Goal: Book appointment/travel/reservation

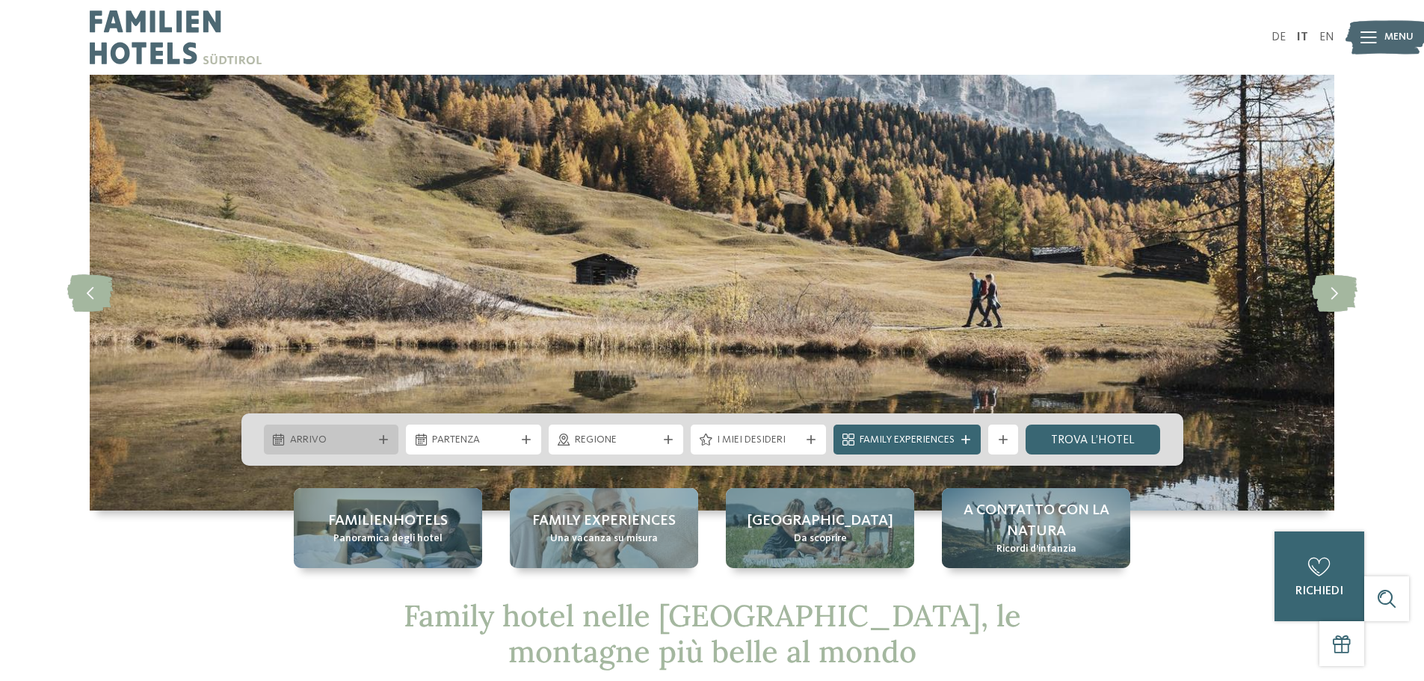
click at [373, 448] on div "Arrivo" at bounding box center [331, 439] width 90 height 16
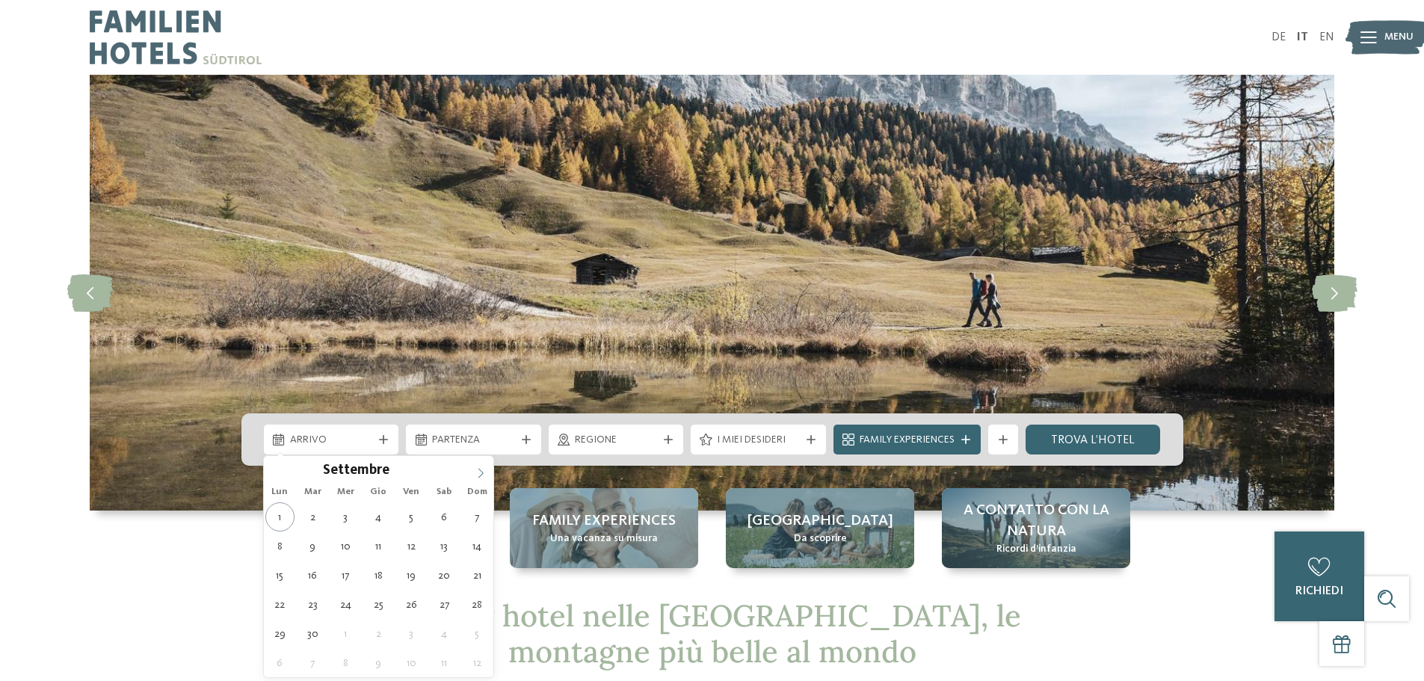
click at [475, 476] on span at bounding box center [480, 468] width 25 height 25
click at [476, 476] on icon at bounding box center [480, 473] width 10 height 10
type input "****"
click at [476, 476] on icon at bounding box center [480, 473] width 10 height 10
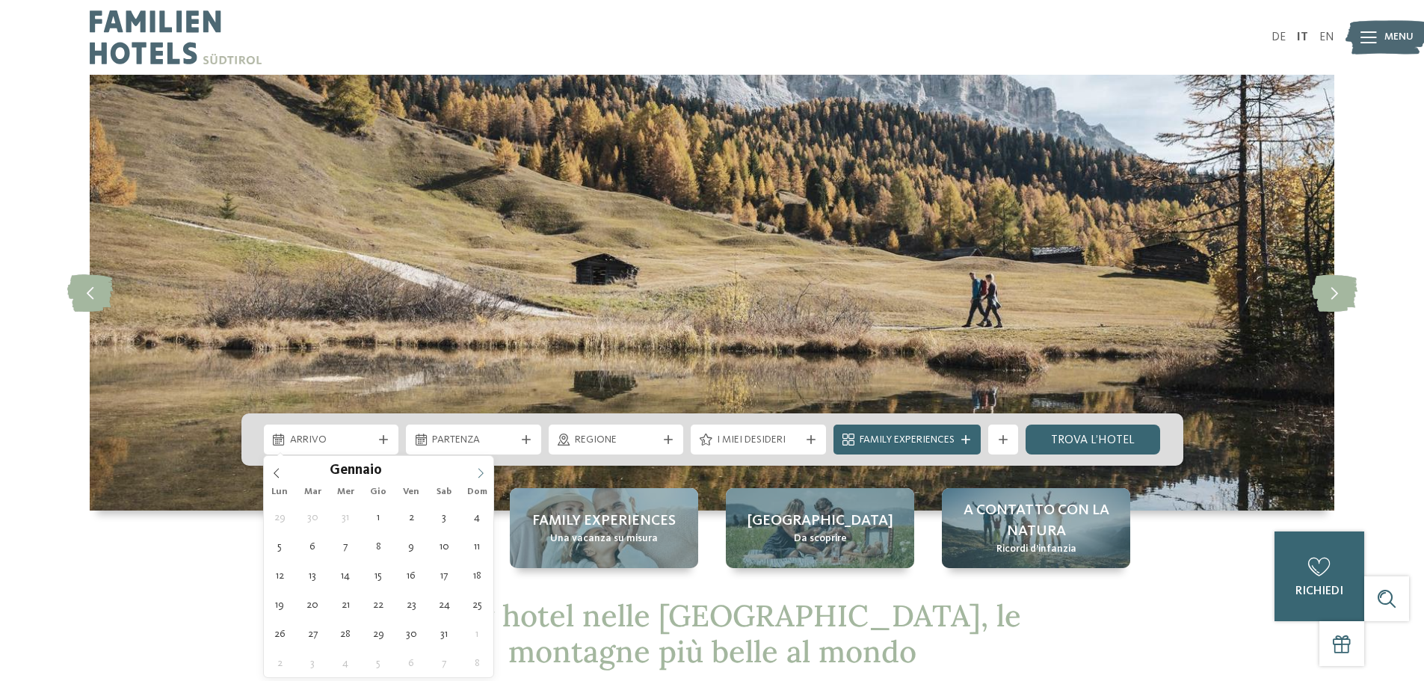
click at [476, 476] on icon at bounding box center [480, 473] width 10 height 10
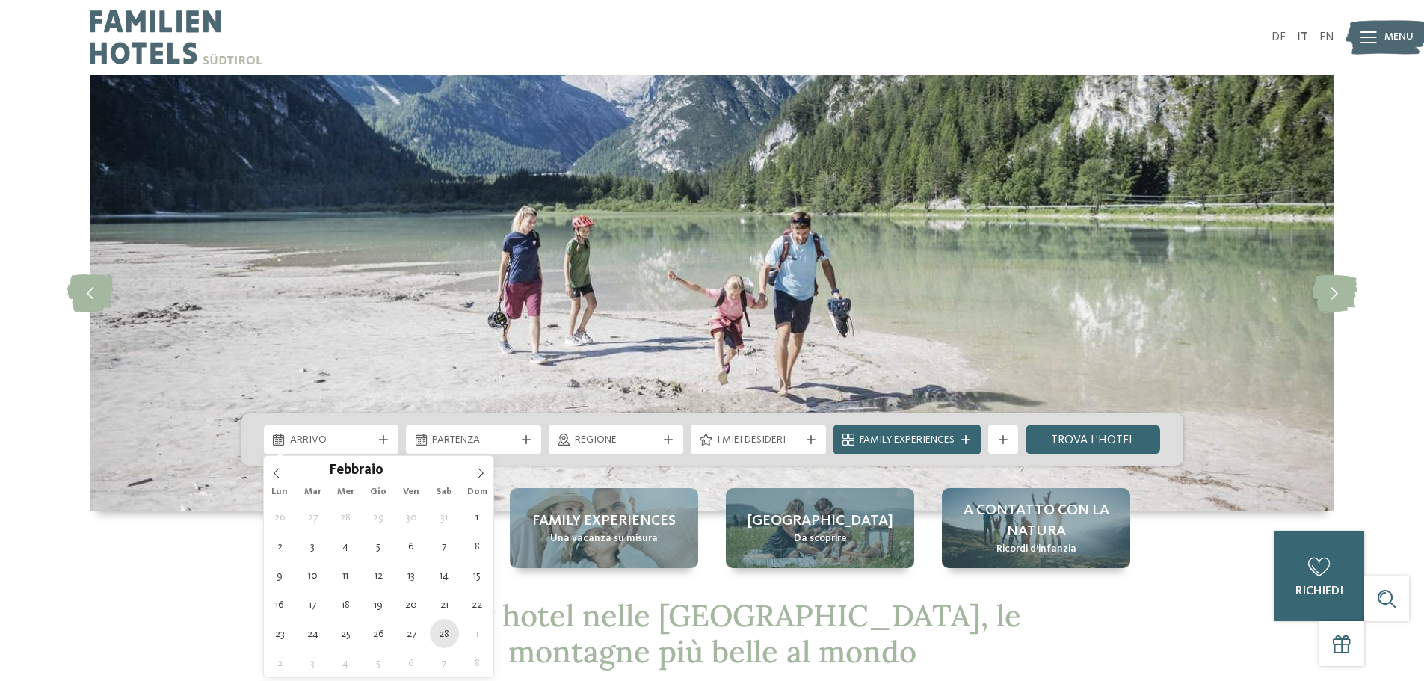
type div "28.02.2026"
type input "****"
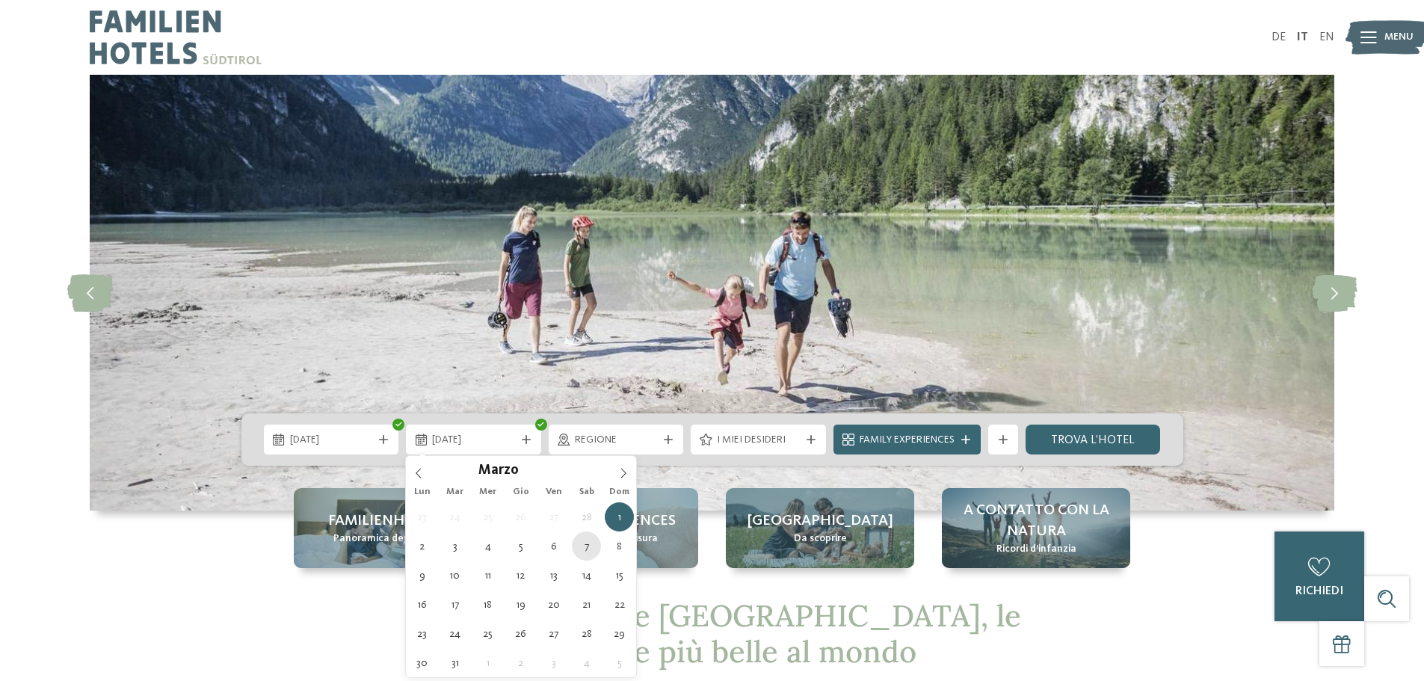
type div "07.03.2026"
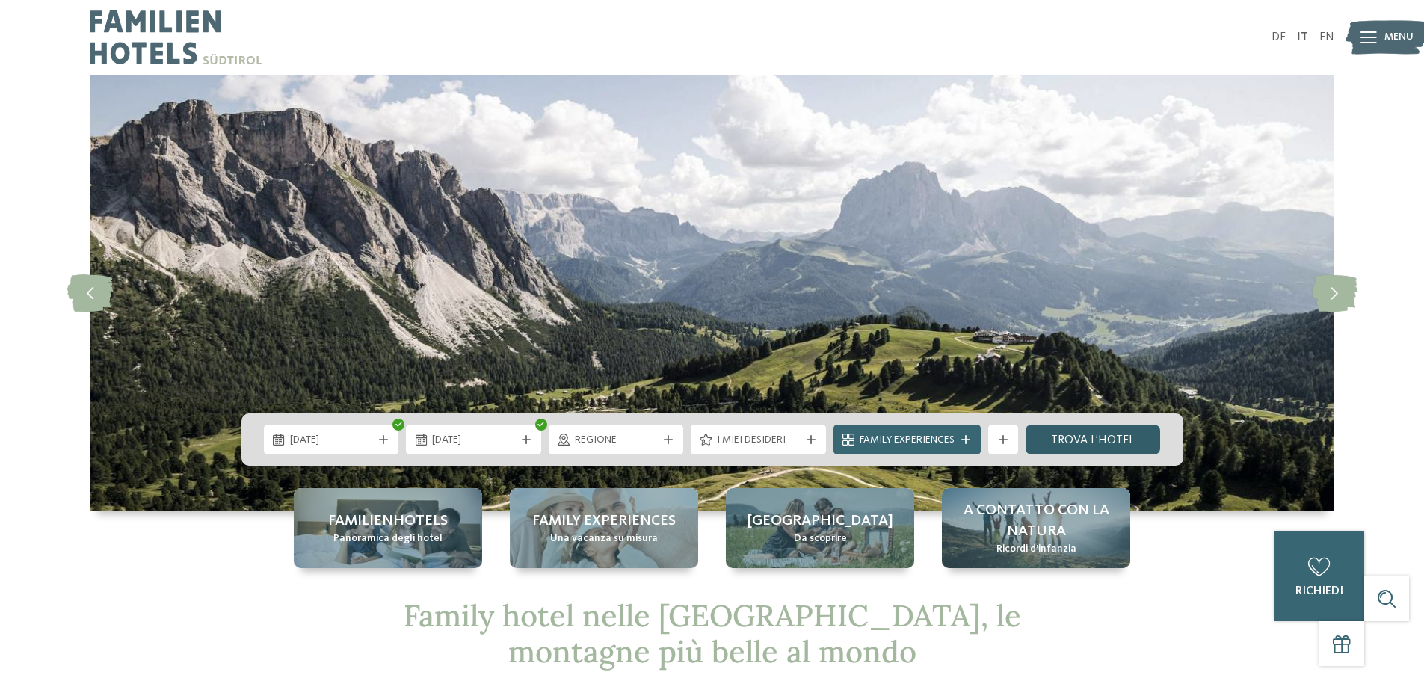
click at [1139, 440] on link "trova l’hotel" at bounding box center [1093, 440] width 135 height 30
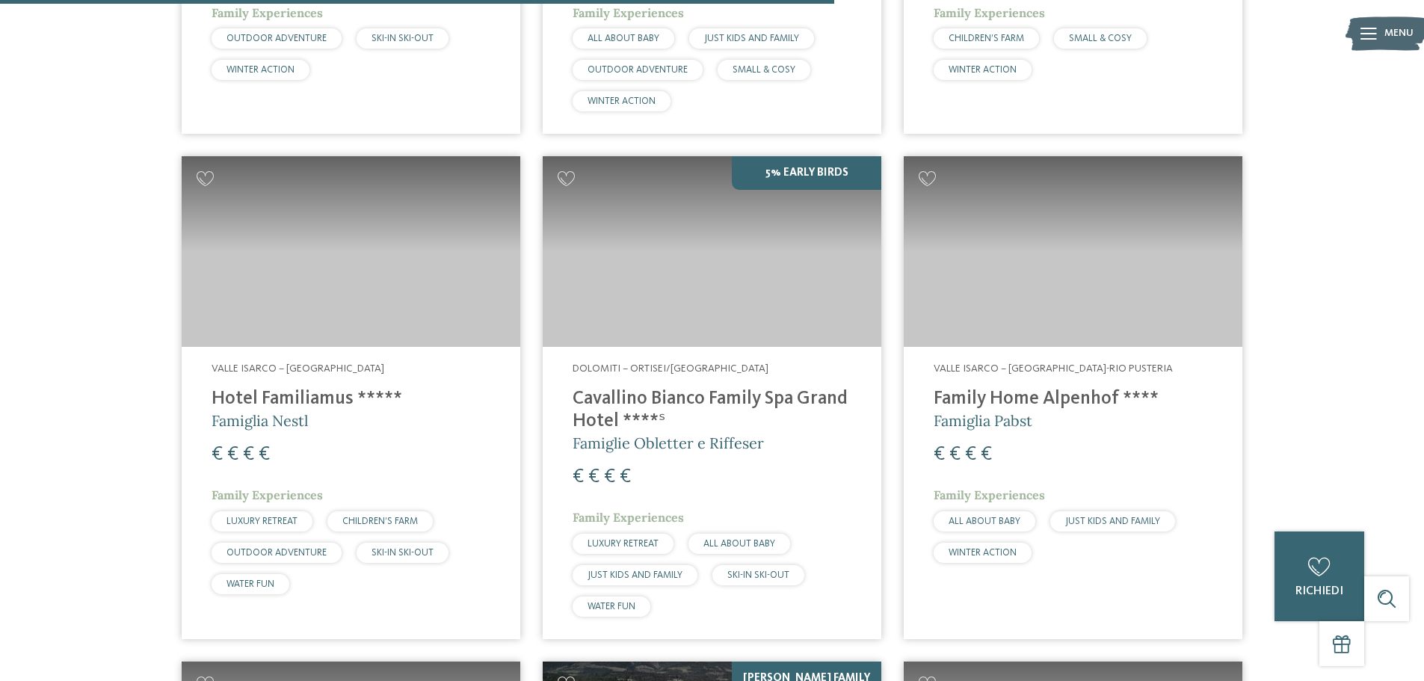
scroll to position [1911, 0]
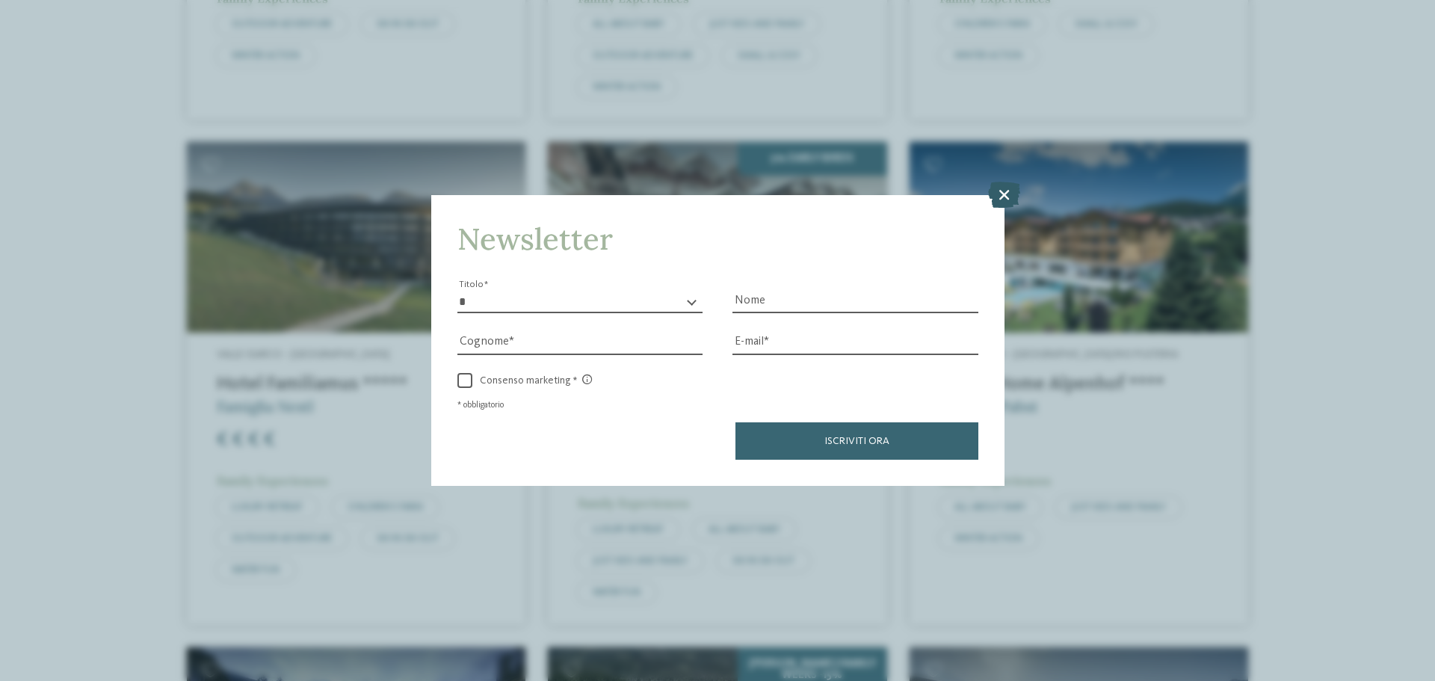
click at [1007, 201] on icon at bounding box center [1004, 195] width 32 height 26
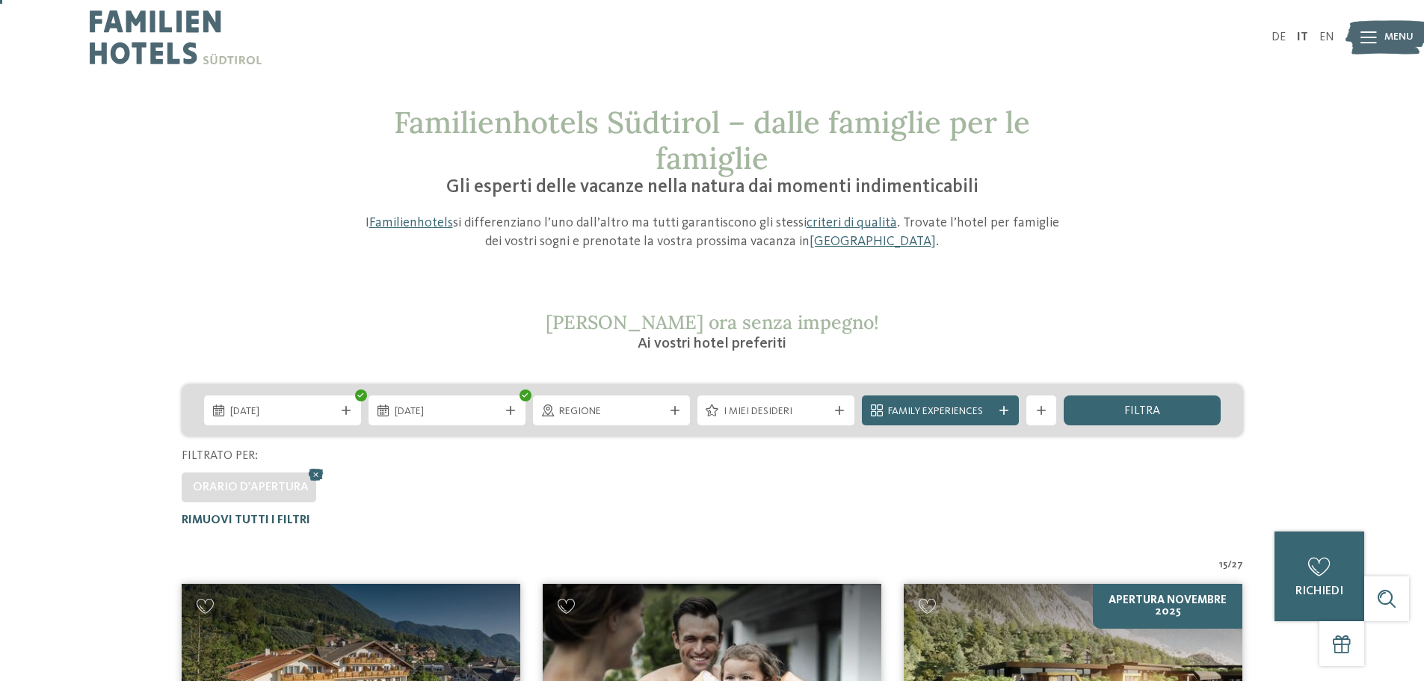
scroll to position [75, 0]
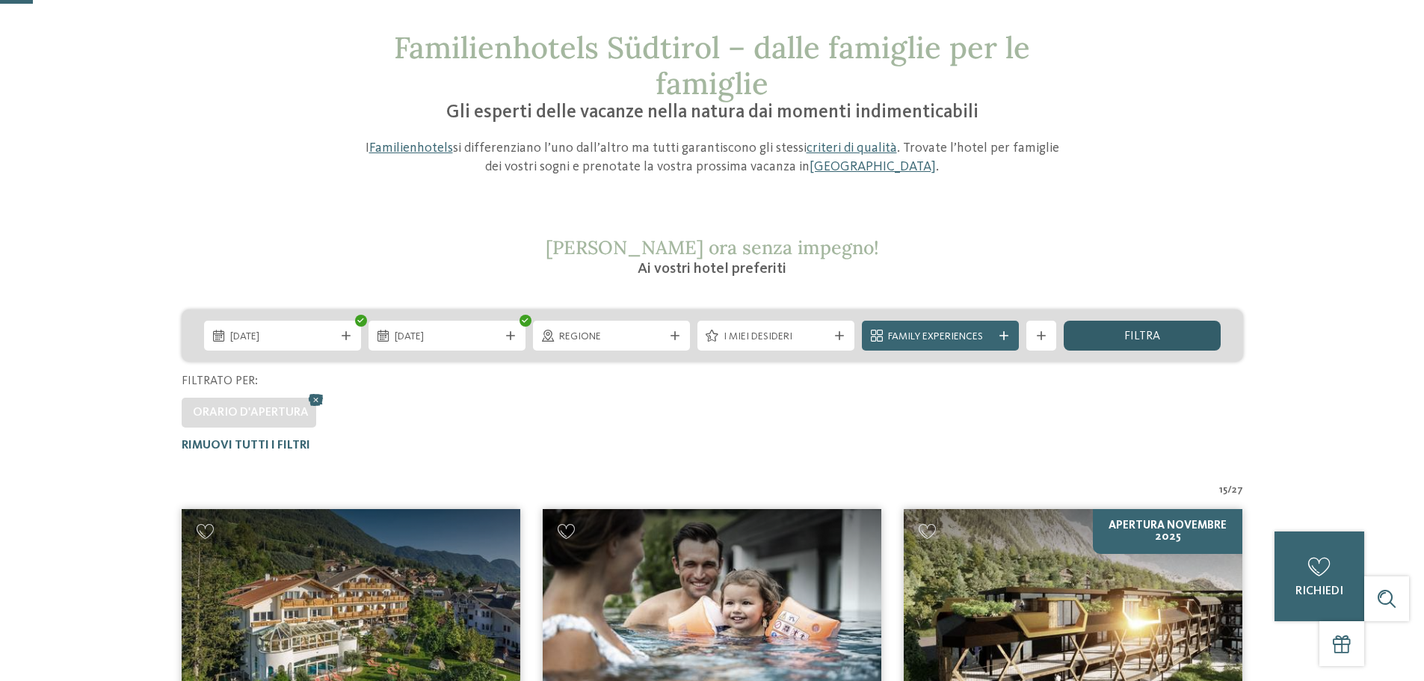
click at [1103, 344] on div "filtra" at bounding box center [1142, 336] width 157 height 30
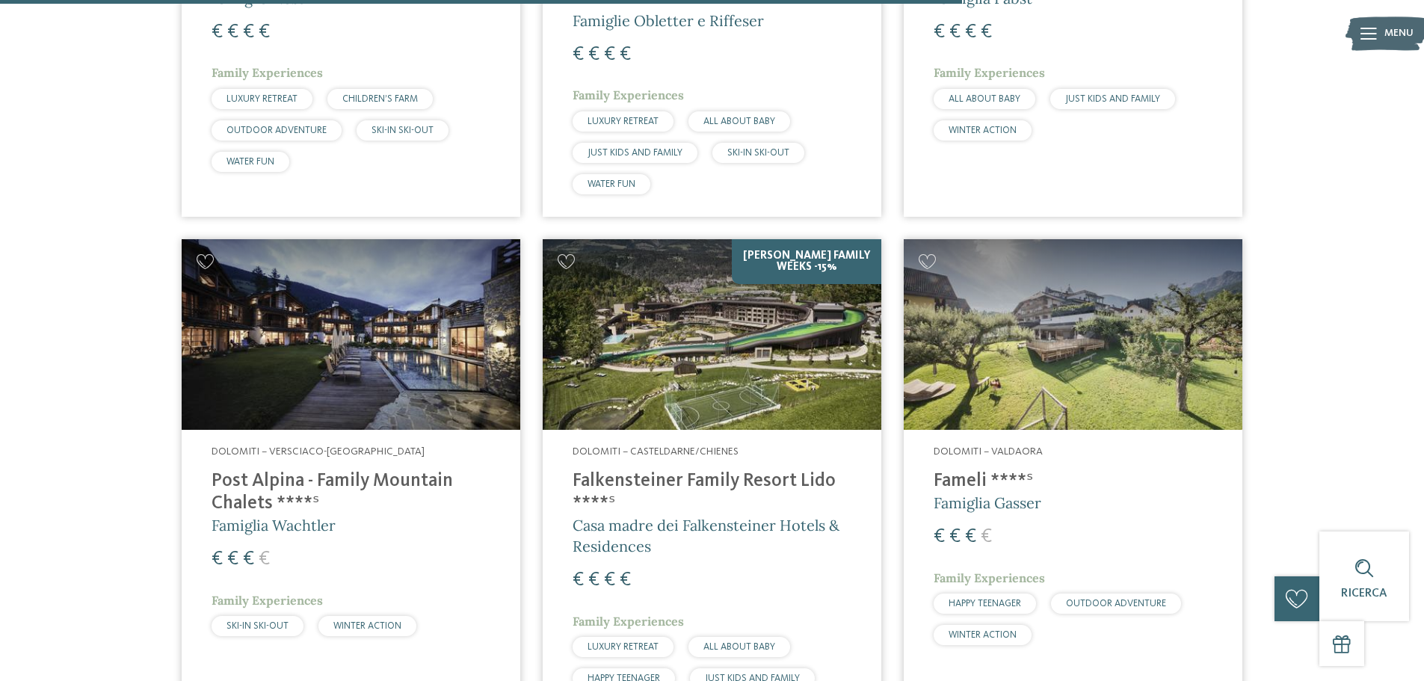
scroll to position [2359, 0]
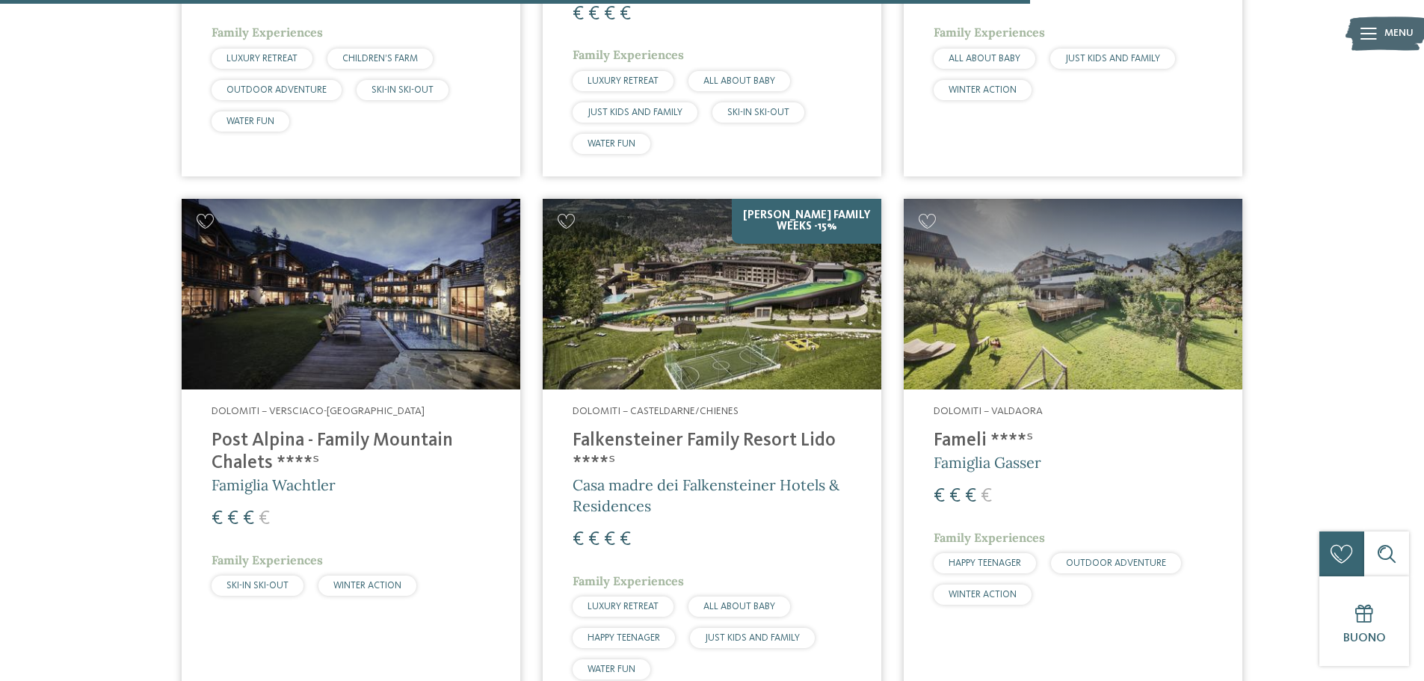
click at [752, 434] on h4 "Falkensteiner Family Resort Lido ****ˢ" at bounding box center [712, 452] width 279 height 45
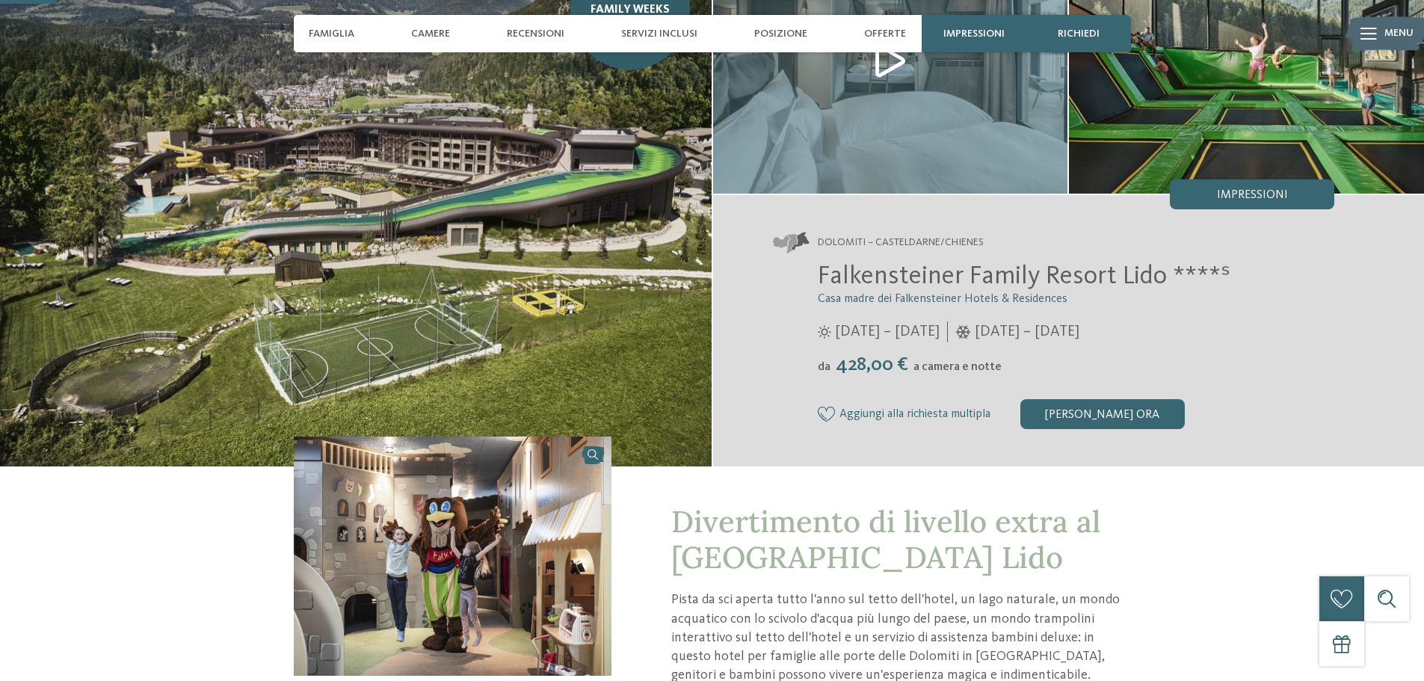
scroll to position [75, 0]
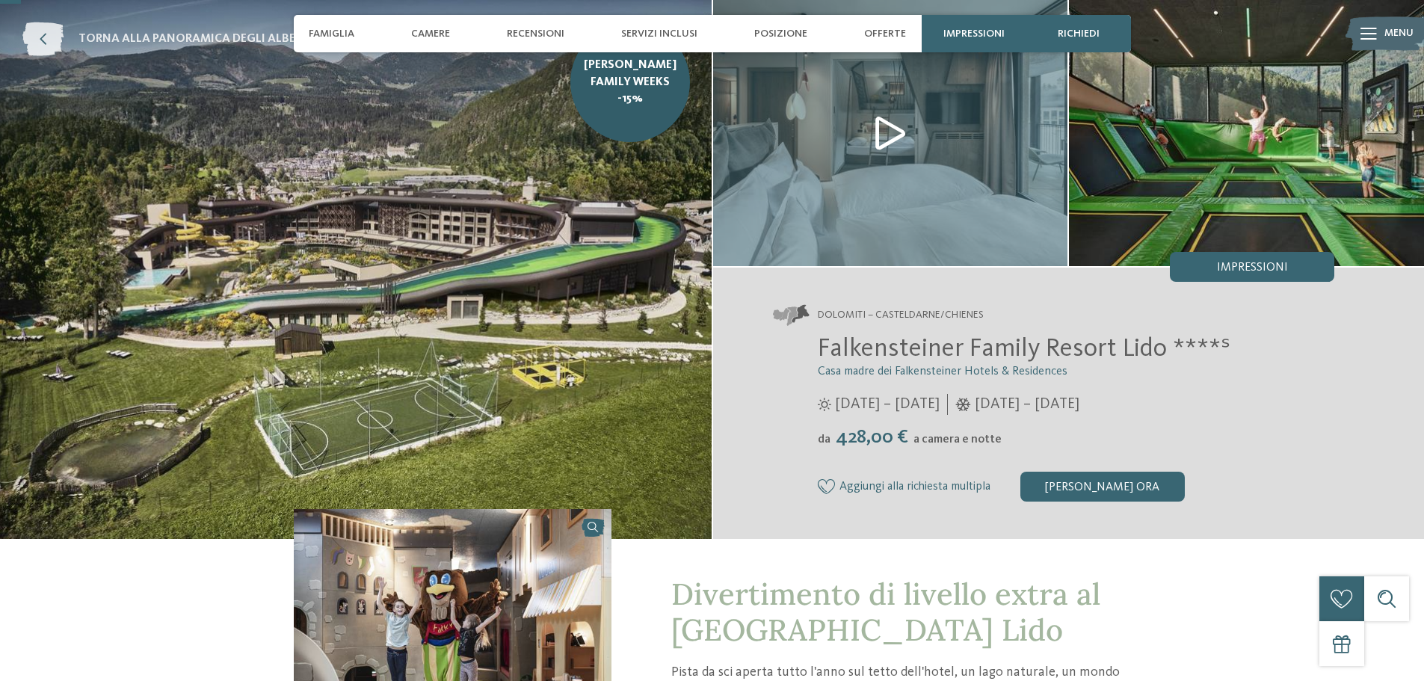
click at [38, 36] on icon at bounding box center [42, 39] width 41 height 34
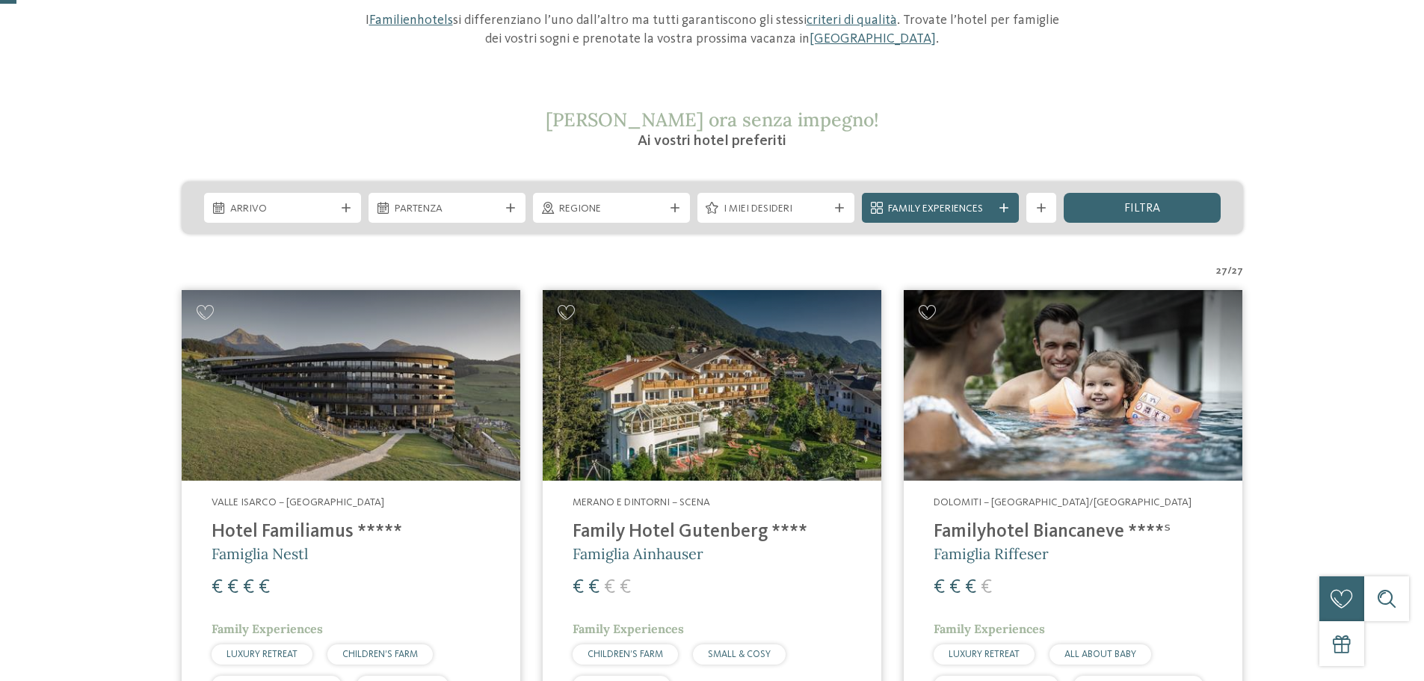
scroll to position [224, 0]
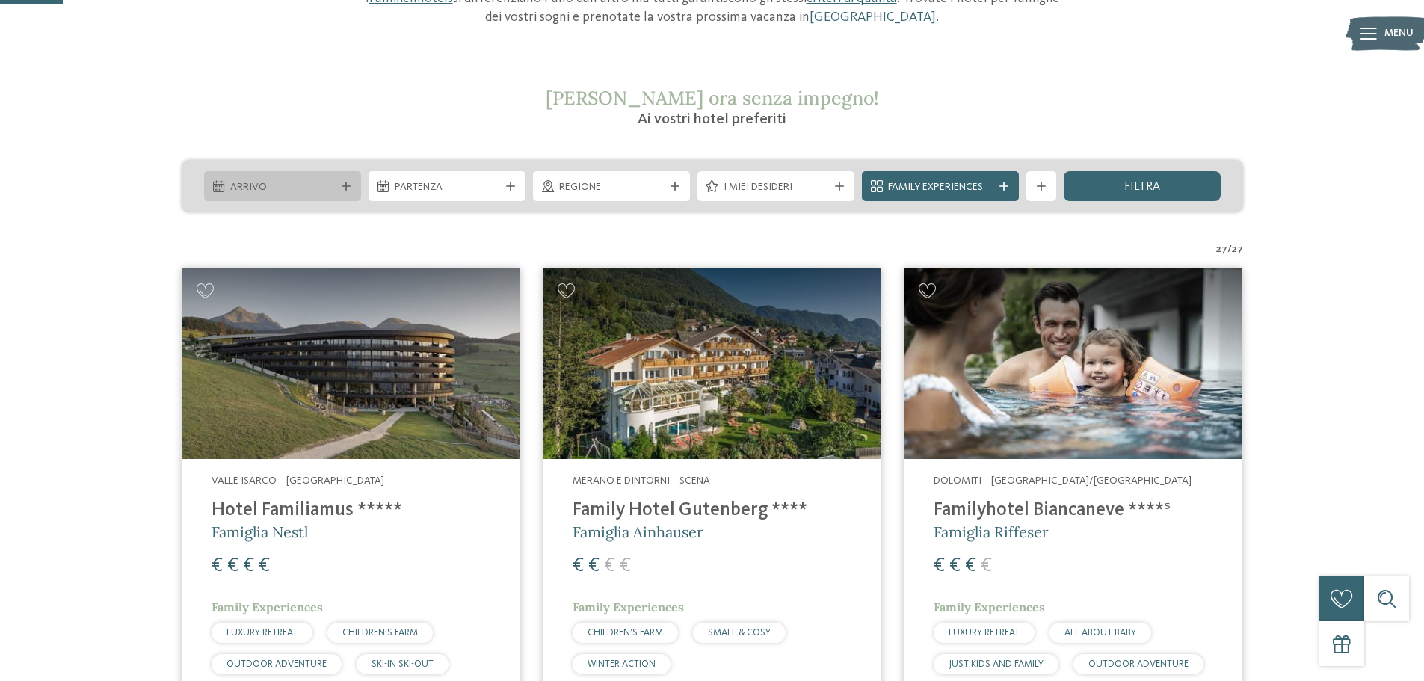
click at [318, 186] on span "Arrivo" at bounding box center [282, 187] width 105 height 15
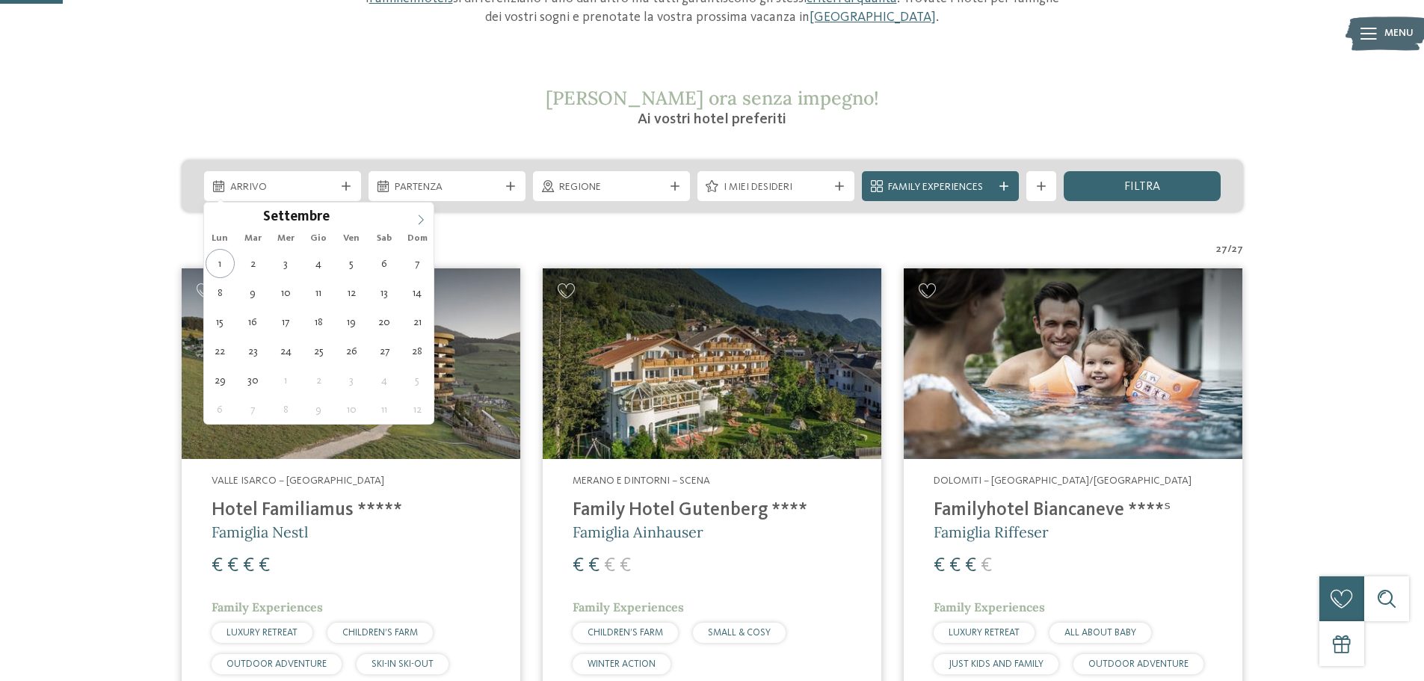
click at [416, 218] on icon at bounding box center [421, 220] width 10 height 10
type input "****"
click at [416, 218] on icon at bounding box center [421, 220] width 10 height 10
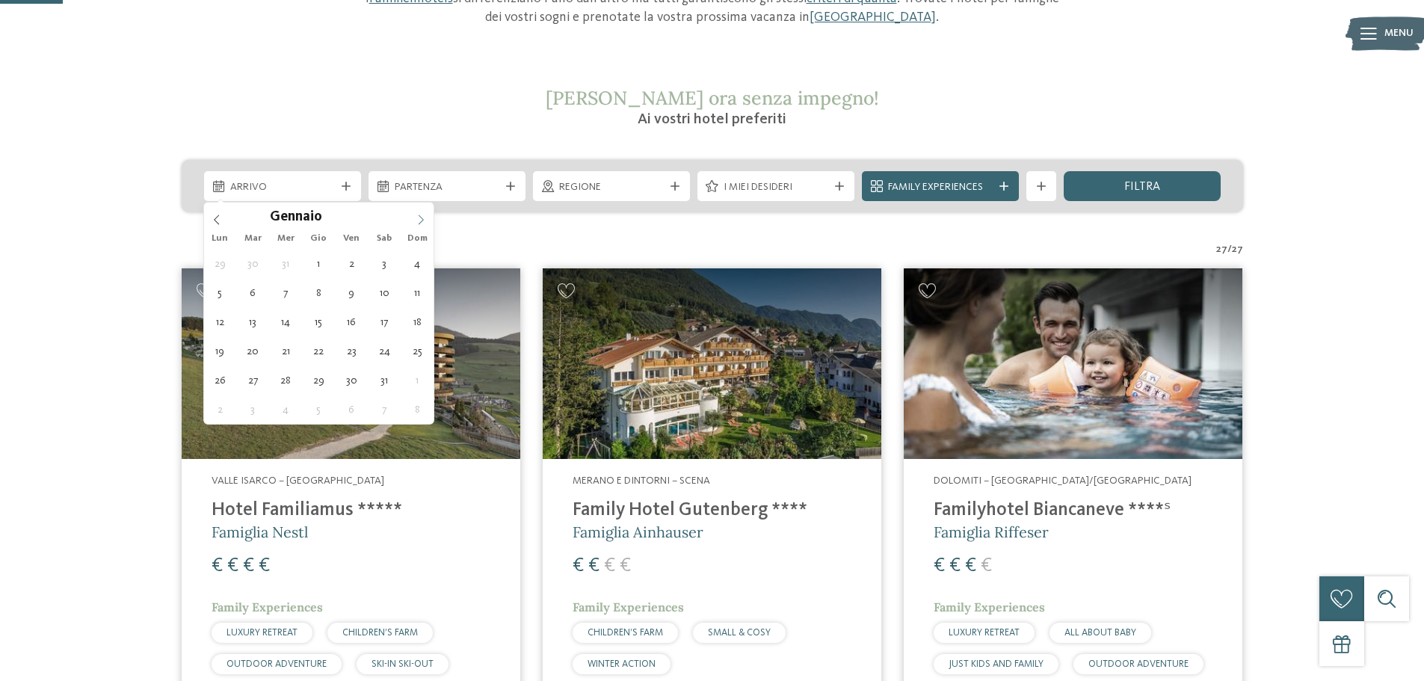
click at [416, 218] on icon at bounding box center [421, 220] width 10 height 10
type div "28.02.2026"
type input "****"
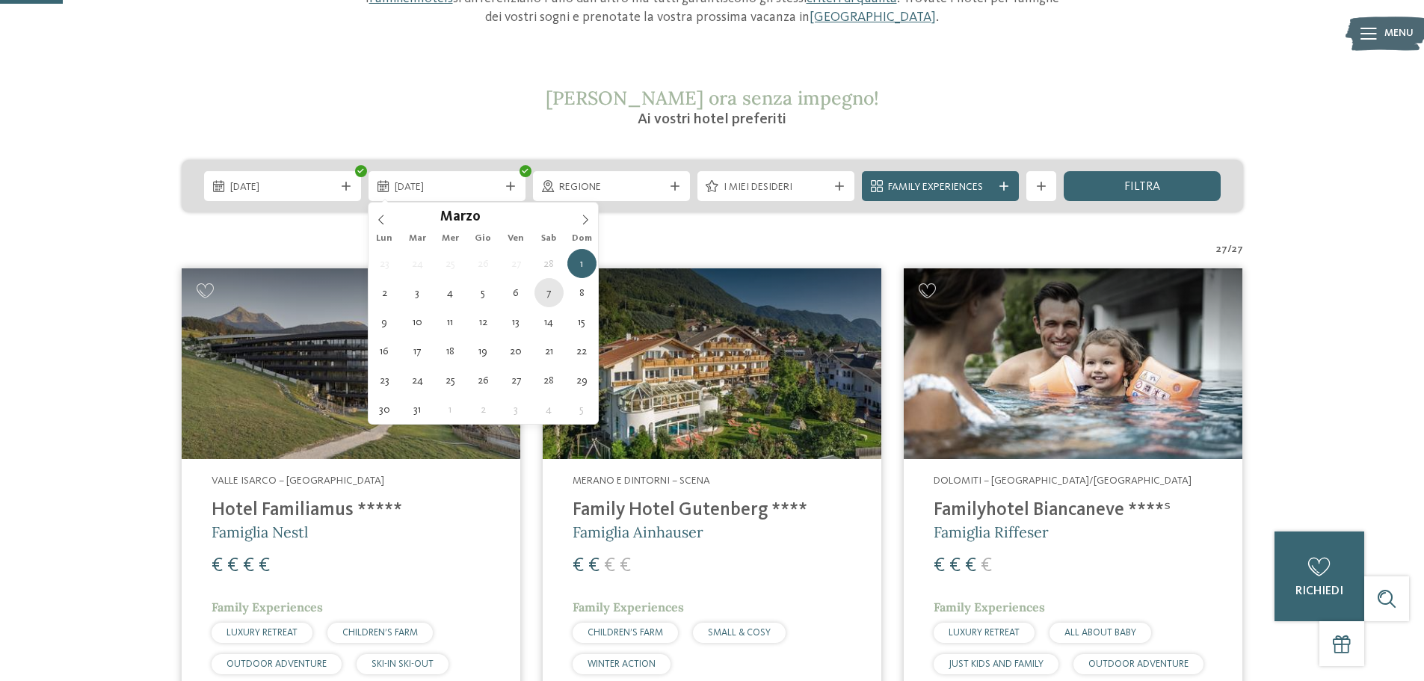
type div "07.03.2026"
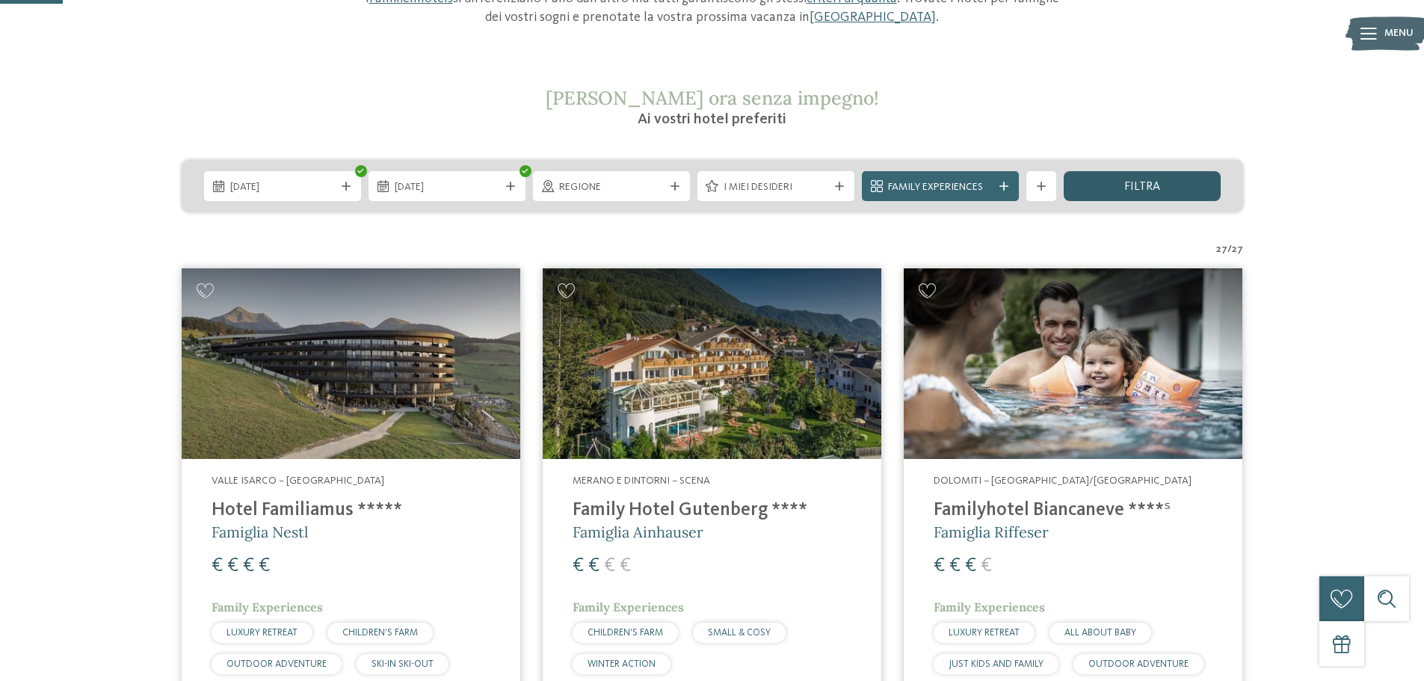
click at [1194, 181] on div "filtra" at bounding box center [1142, 186] width 157 height 30
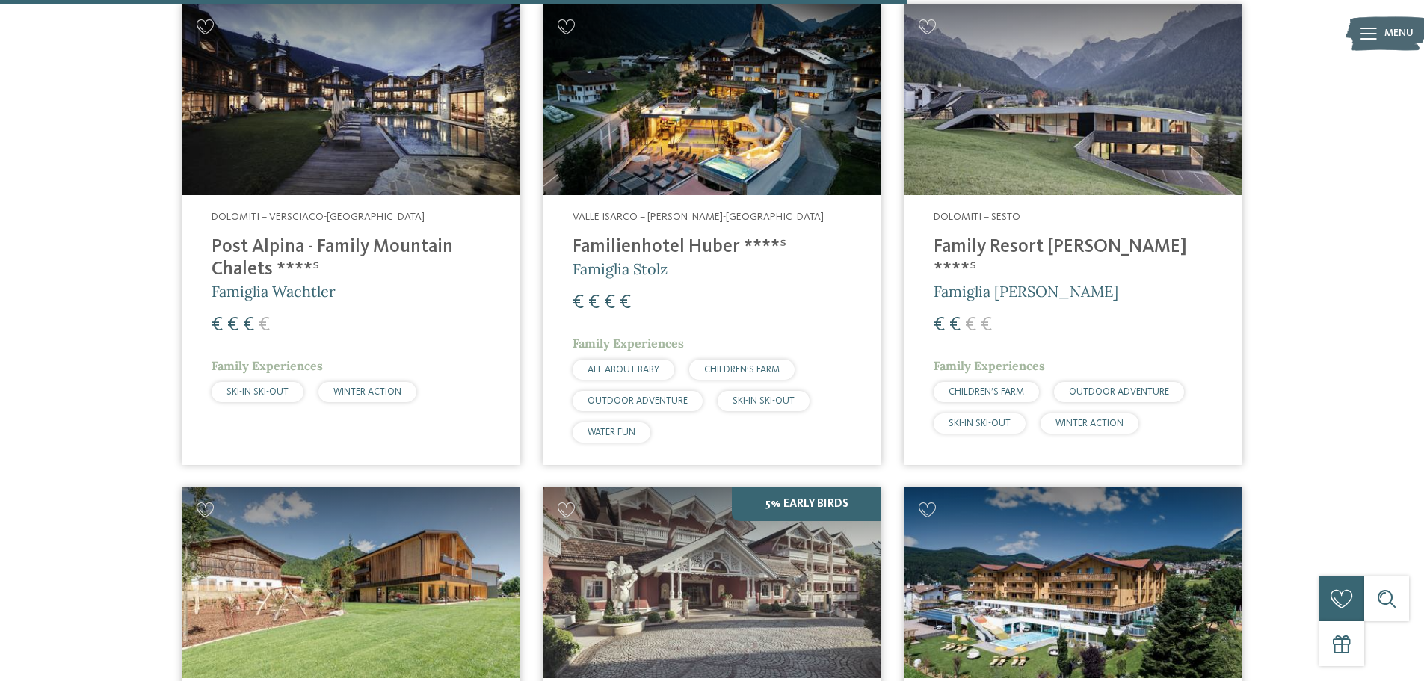
scroll to position [2060, 0]
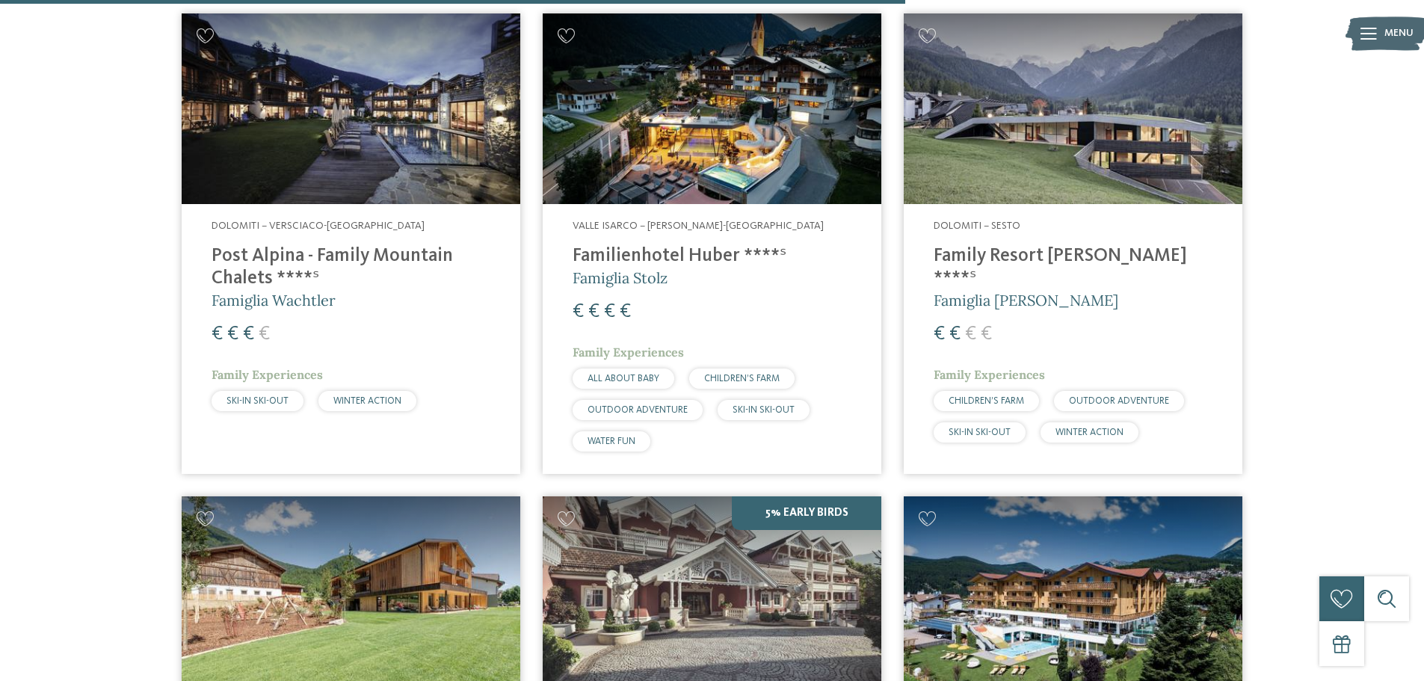
click at [416, 258] on h4 "Post Alpina - Family Mountain Chalets ****ˢ" at bounding box center [351, 267] width 279 height 45
click at [366, 252] on h4 "Post Alpina - Family Mountain Chalets ****ˢ" at bounding box center [351, 267] width 279 height 45
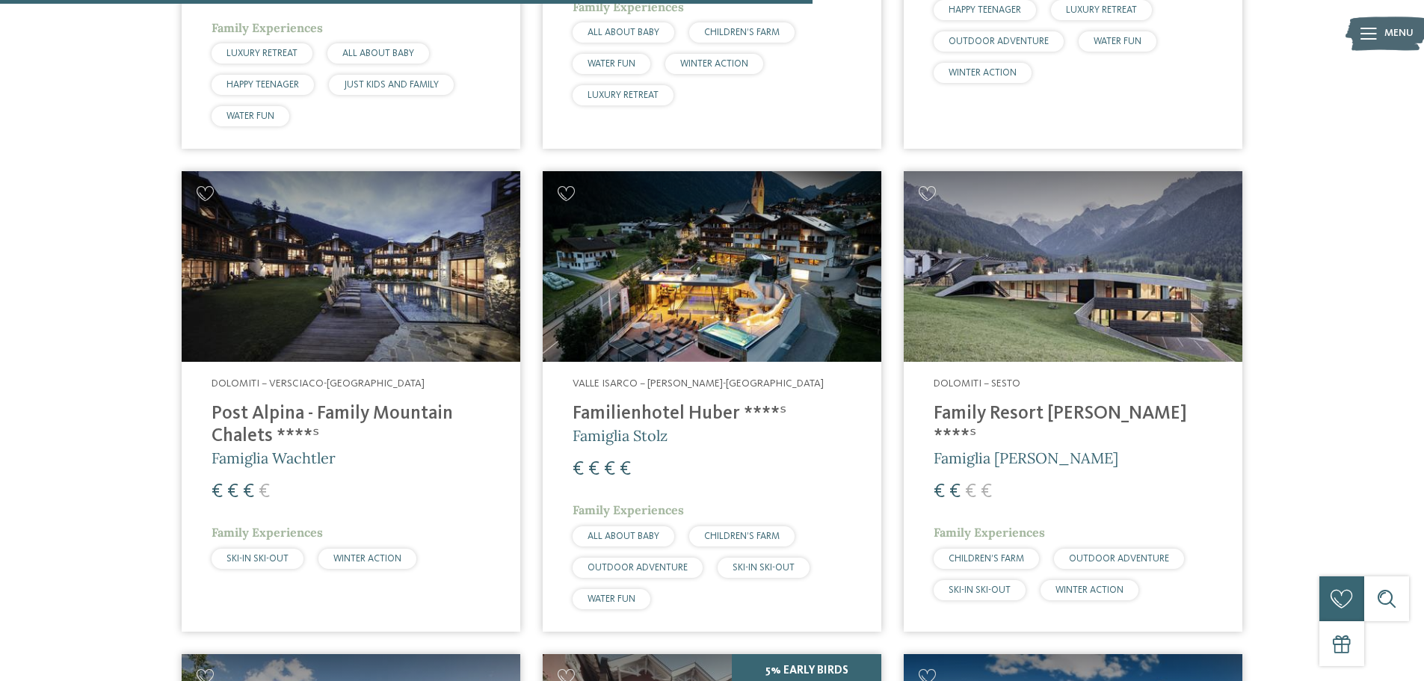
scroll to position [1836, 0]
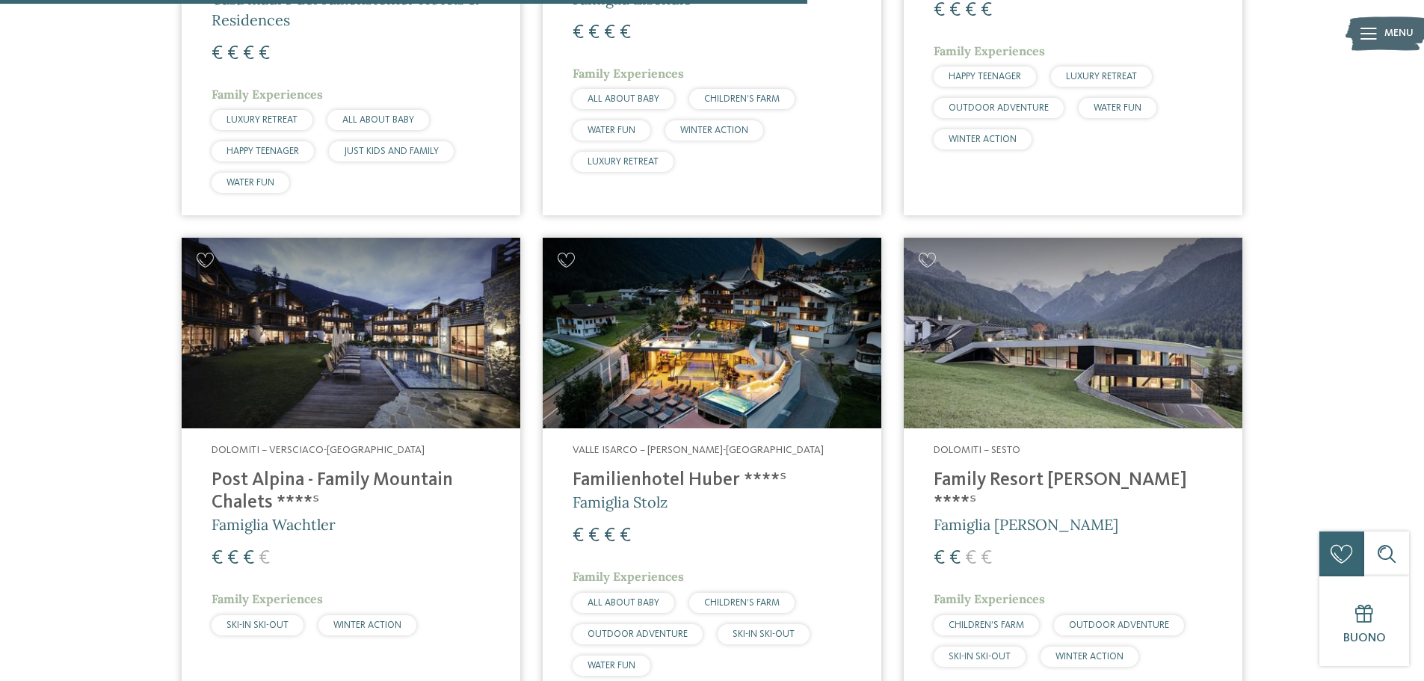
click at [1060, 470] on h4 "Family Resort [PERSON_NAME] ****ˢ" at bounding box center [1073, 492] width 279 height 45
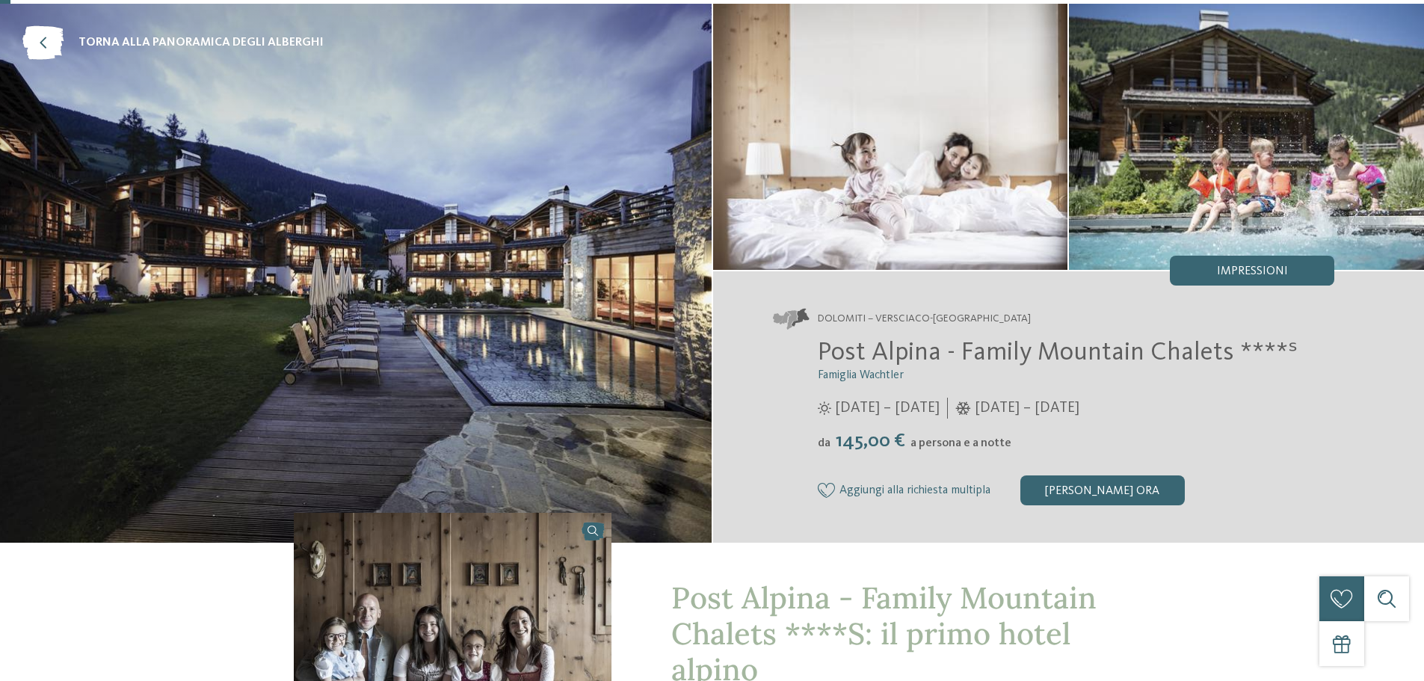
scroll to position [75, 0]
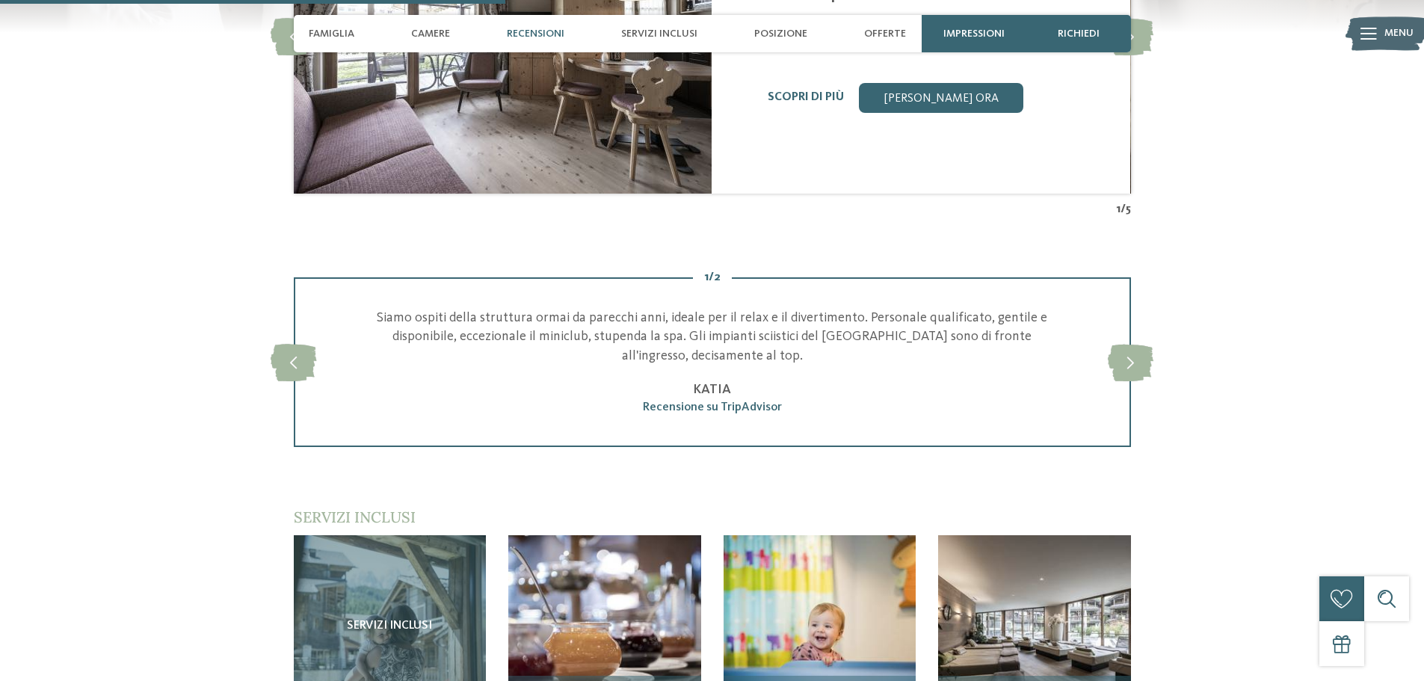
scroll to position [2019, 0]
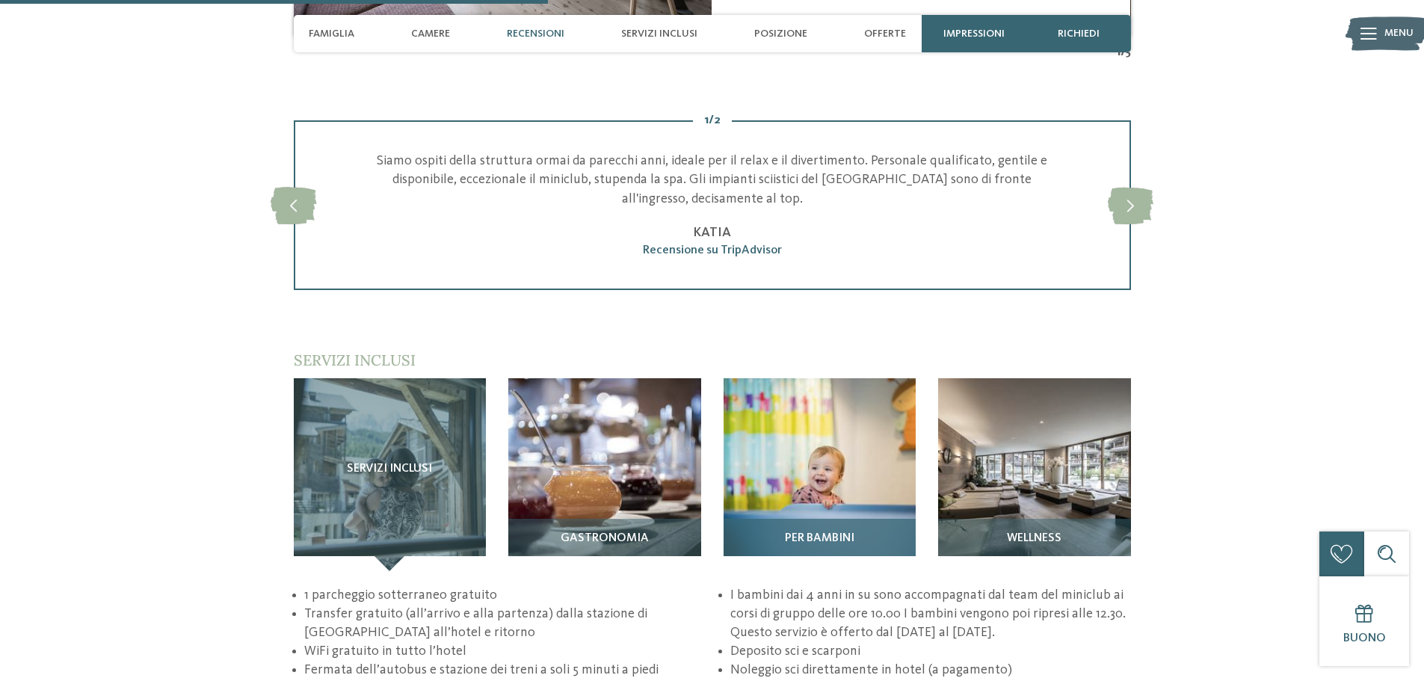
click at [827, 440] on img at bounding box center [820, 474] width 193 height 193
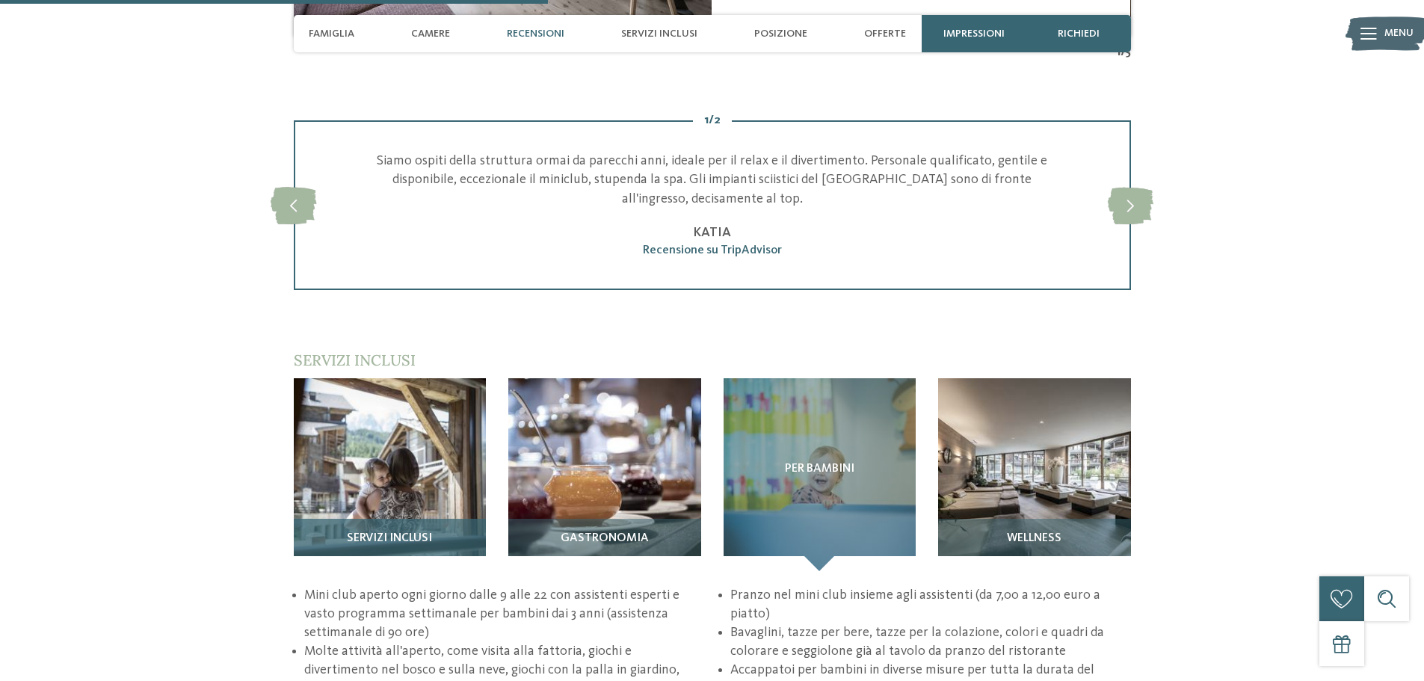
click at [373, 430] on img at bounding box center [390, 474] width 193 height 193
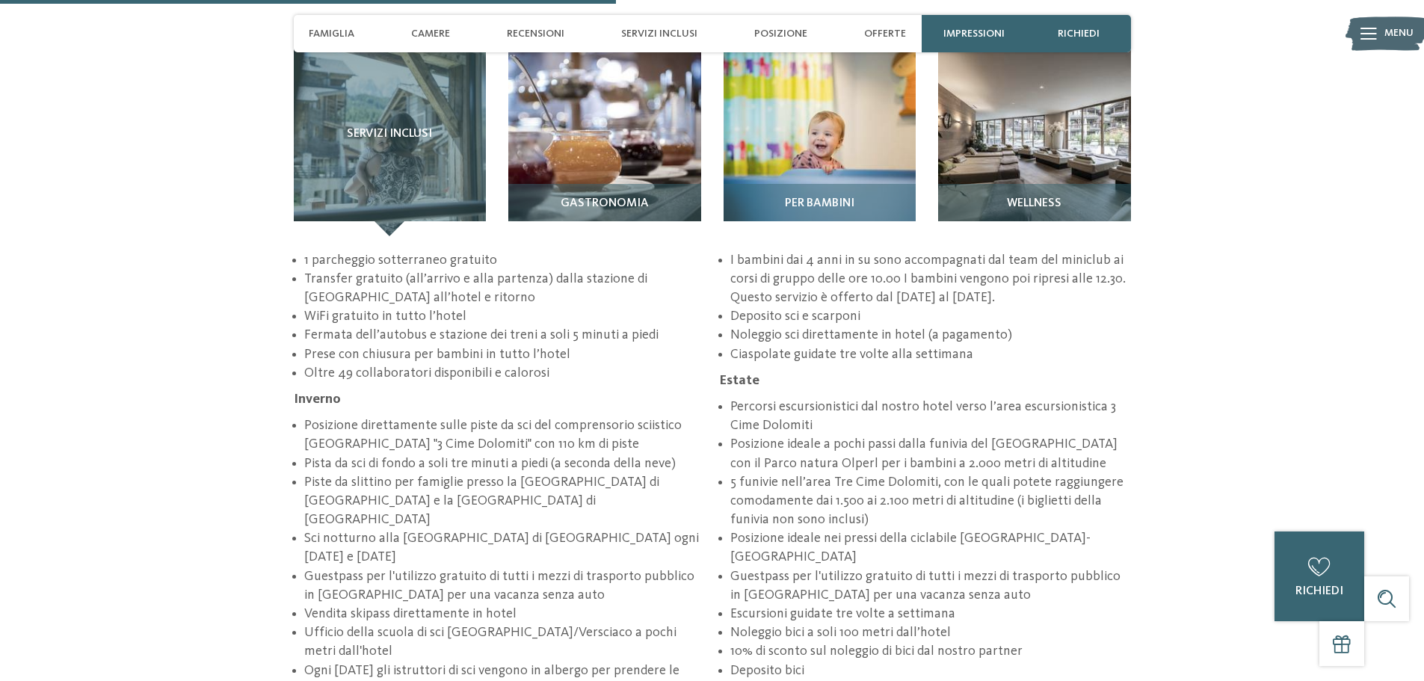
scroll to position [2243, 0]
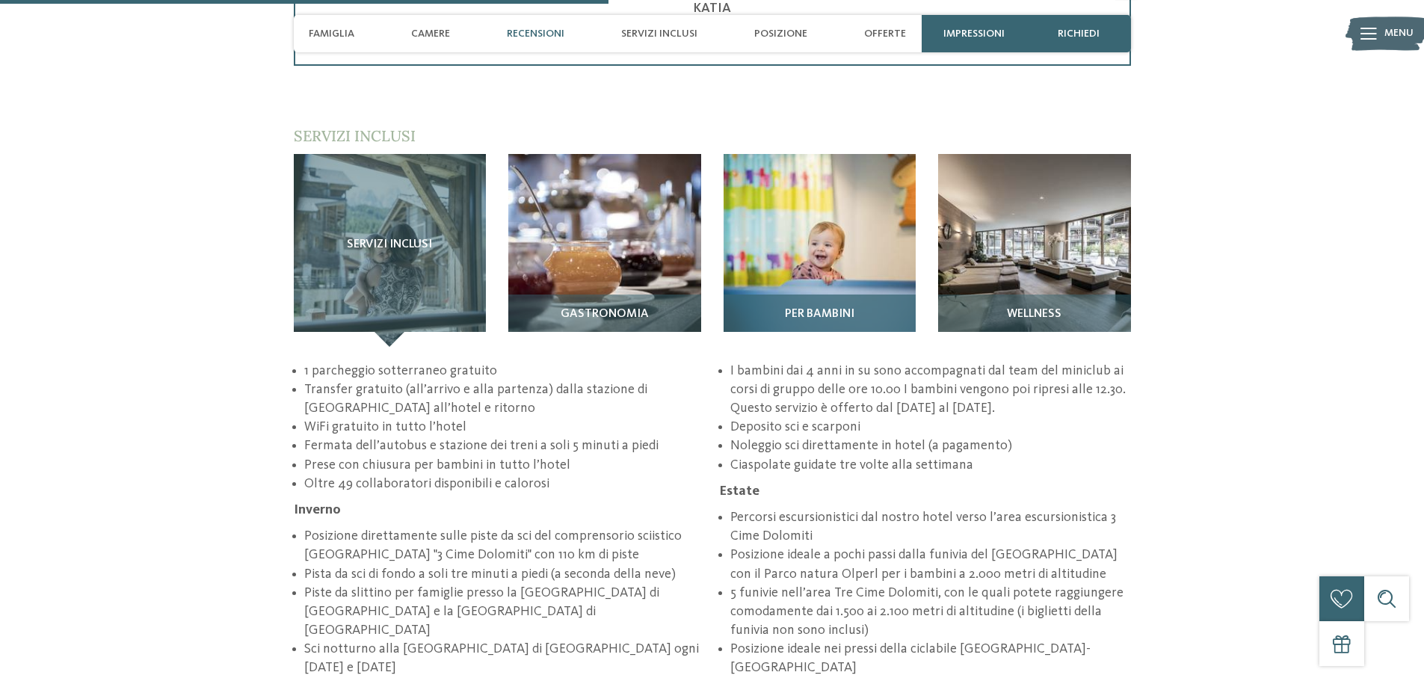
click at [795, 197] on img at bounding box center [820, 250] width 193 height 193
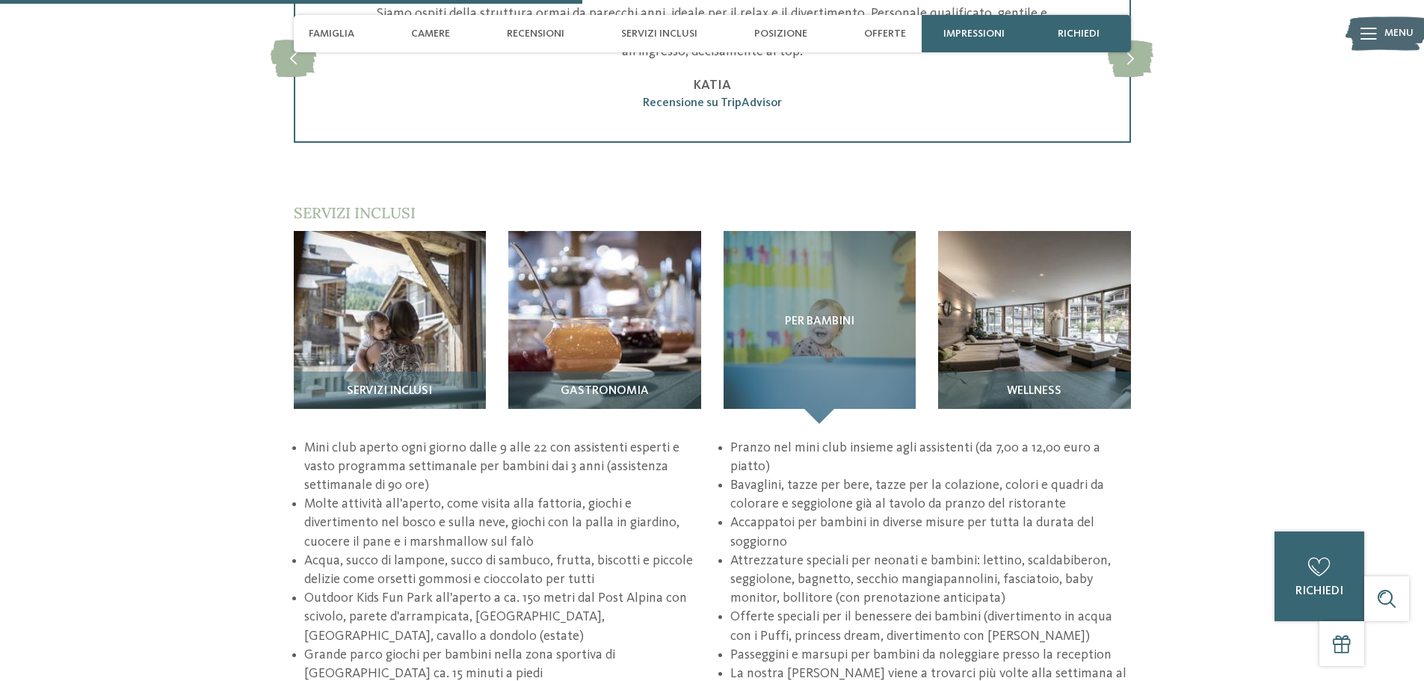
scroll to position [2093, 0]
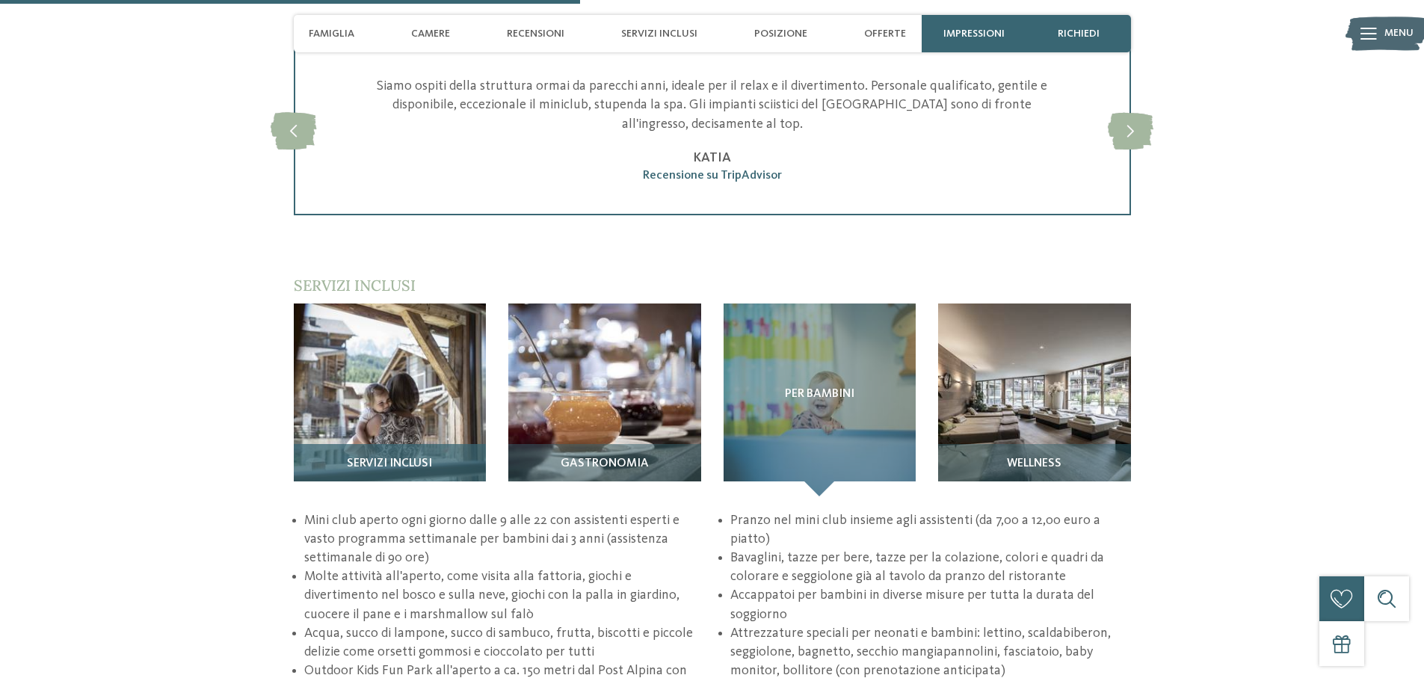
click at [369, 375] on img at bounding box center [390, 400] width 193 height 193
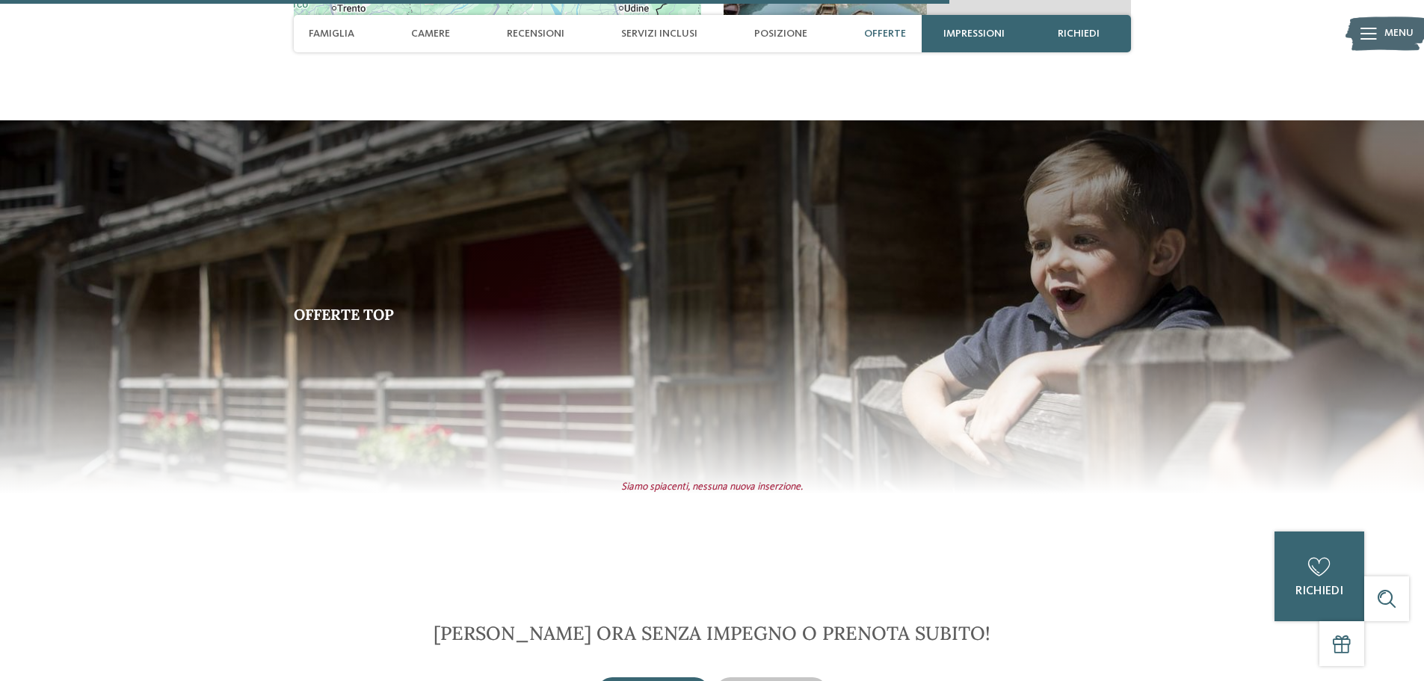
scroll to position [3738, 0]
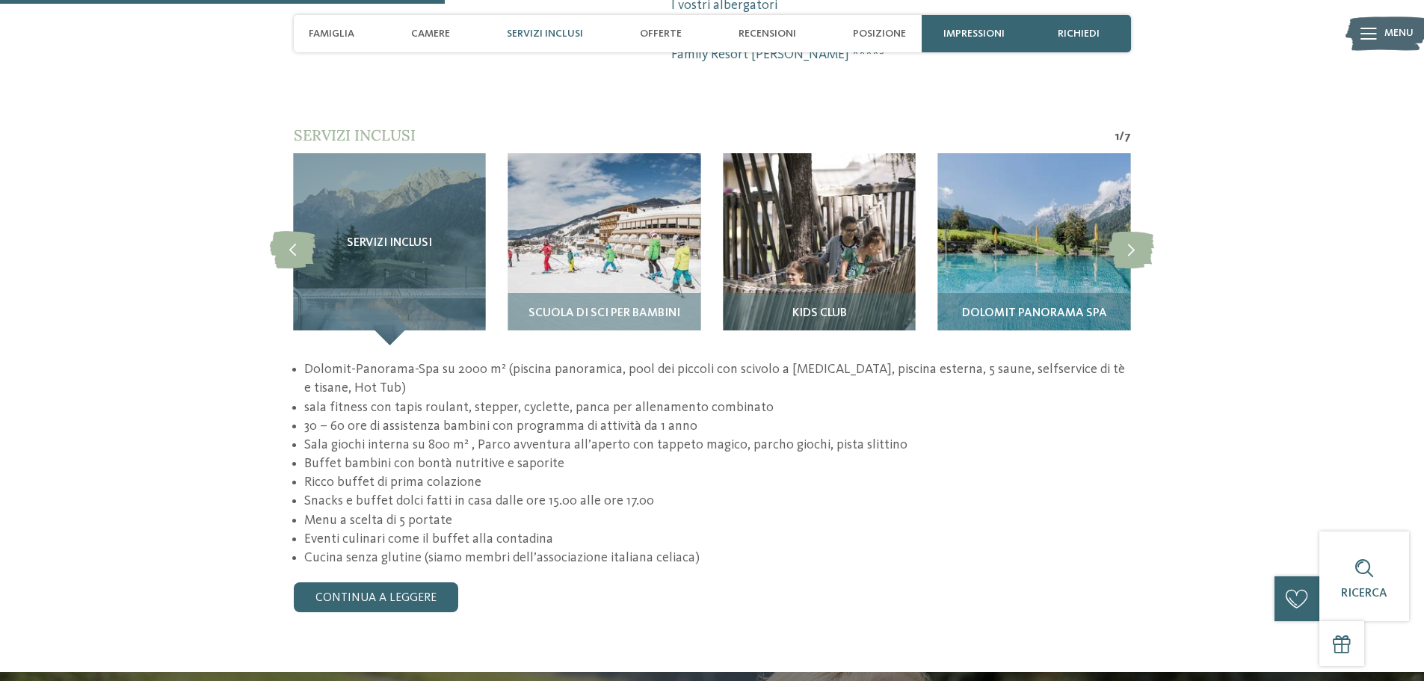
scroll to position [1420, 0]
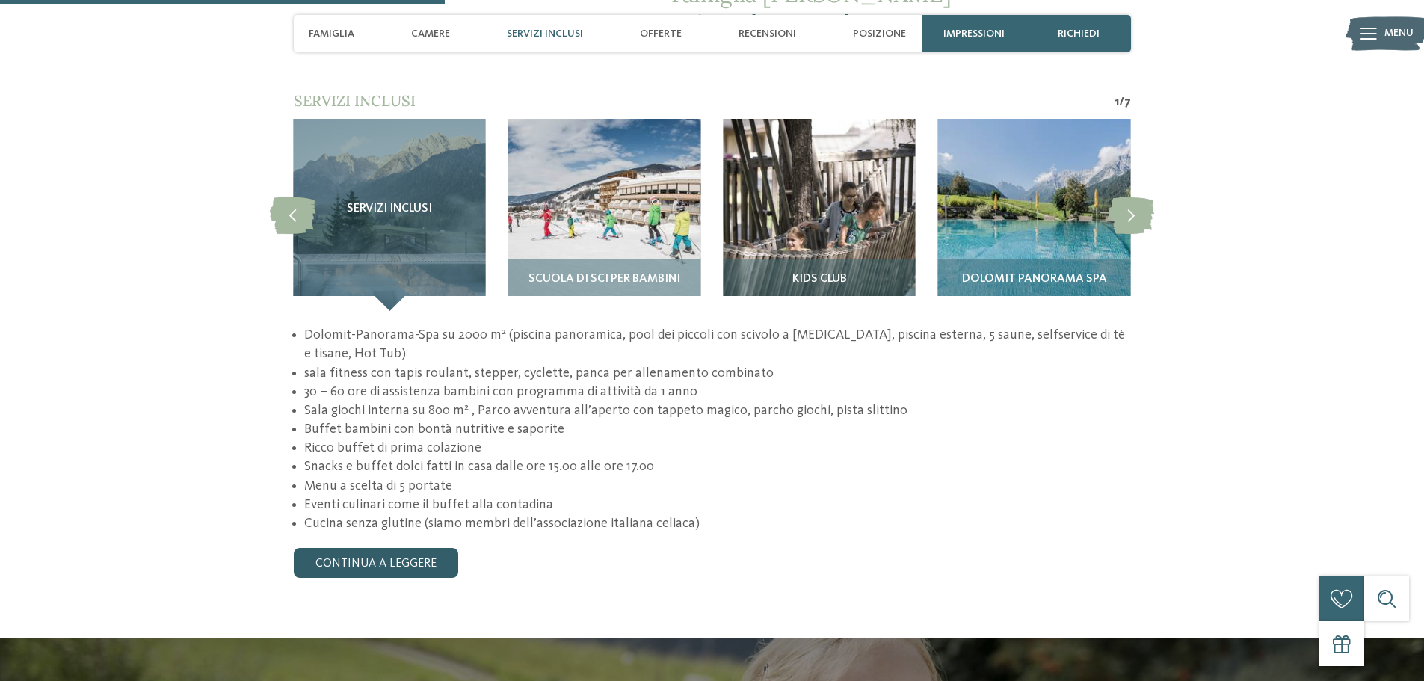
click at [398, 548] on link "continua a leggere" at bounding box center [376, 563] width 164 height 30
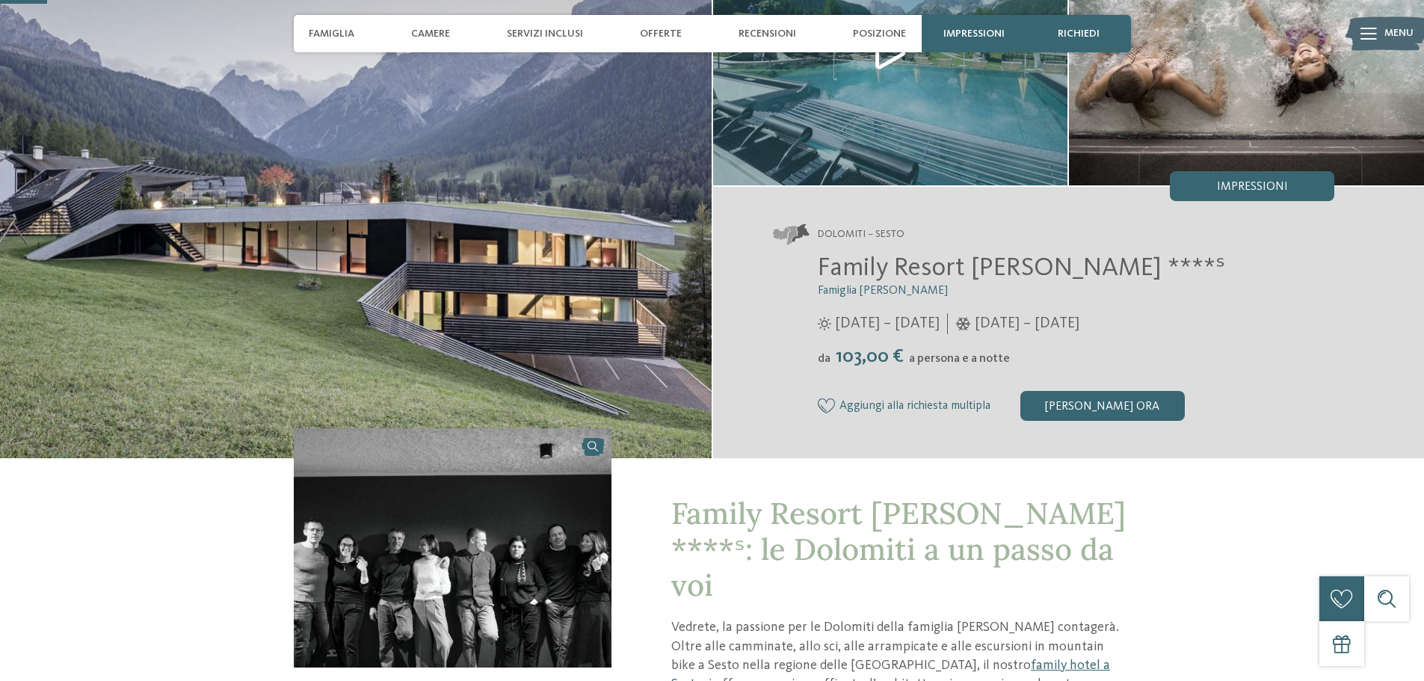
scroll to position [150, 0]
